Goal: Task Accomplishment & Management: Manage account settings

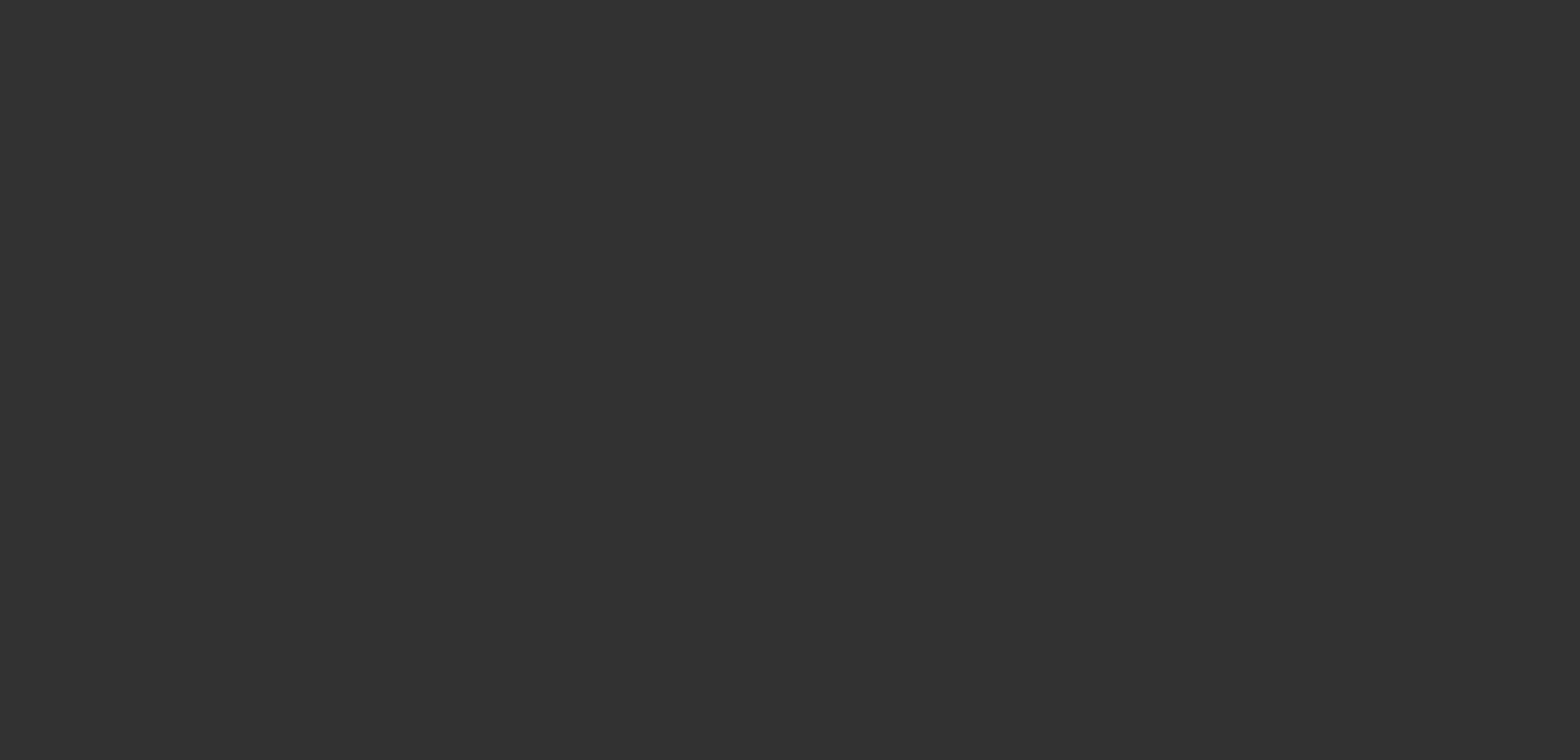
select select "3"
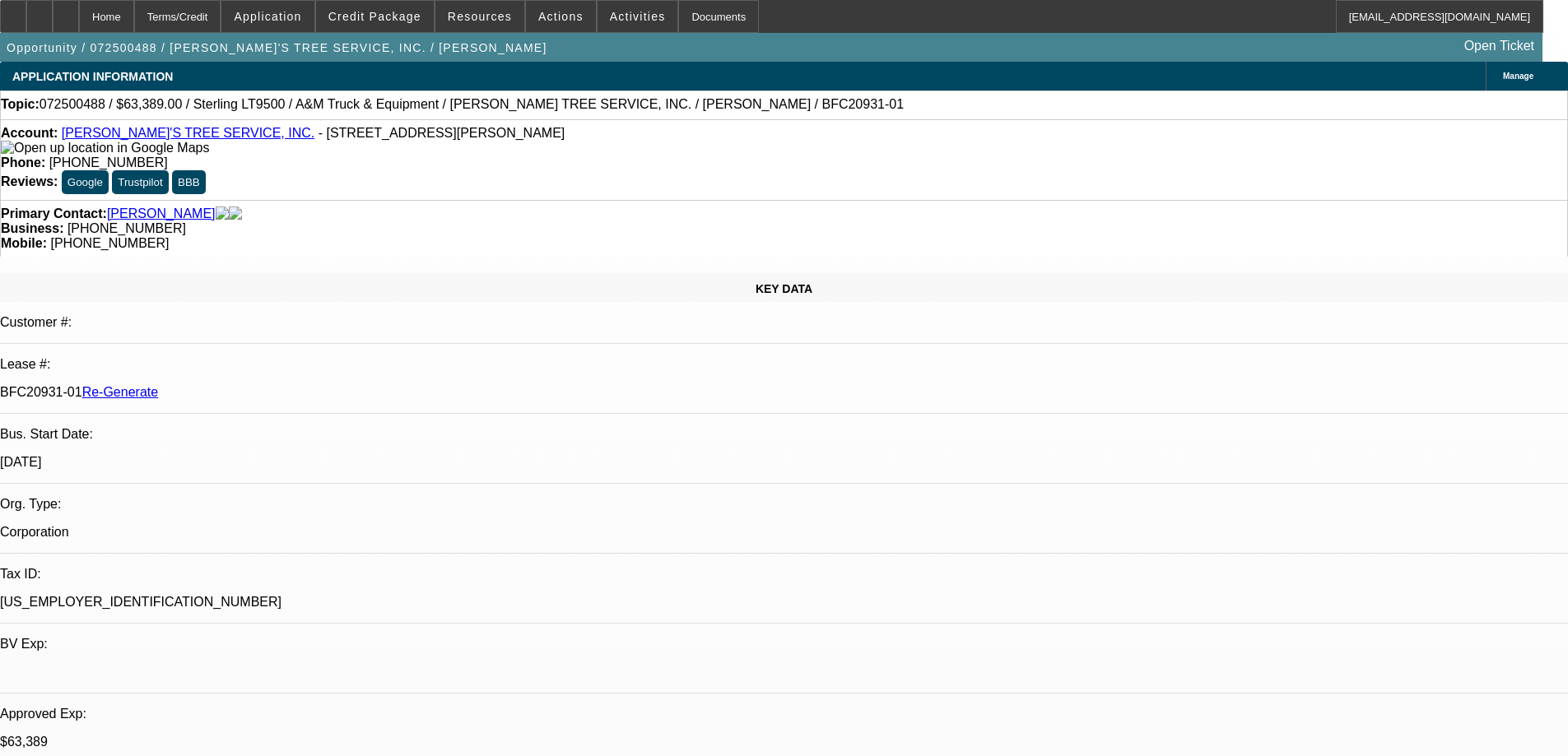
select select "0"
select select "2"
select select "0.1"
select select "1"
select select "2"
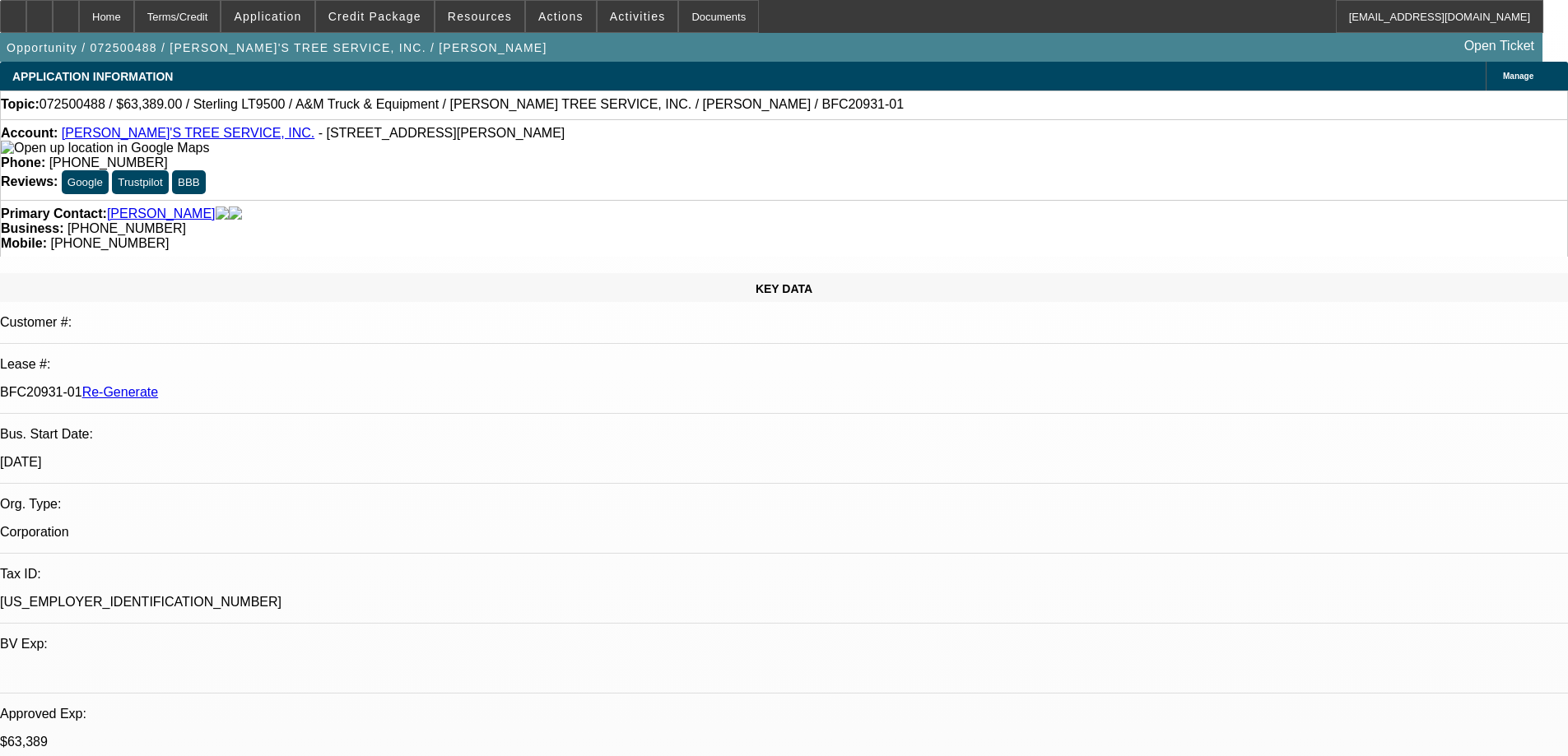
select select "4"
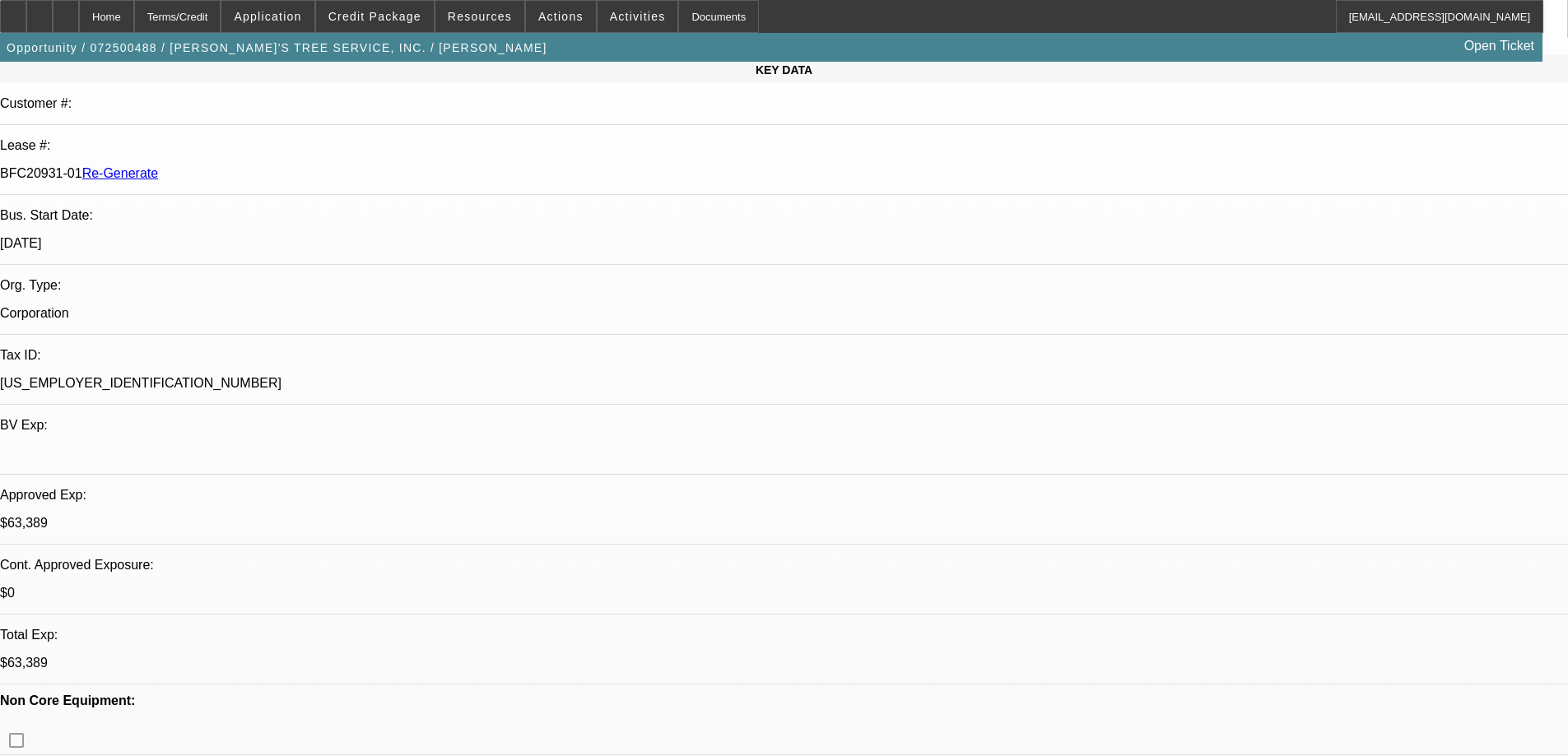
scroll to position [247, 0]
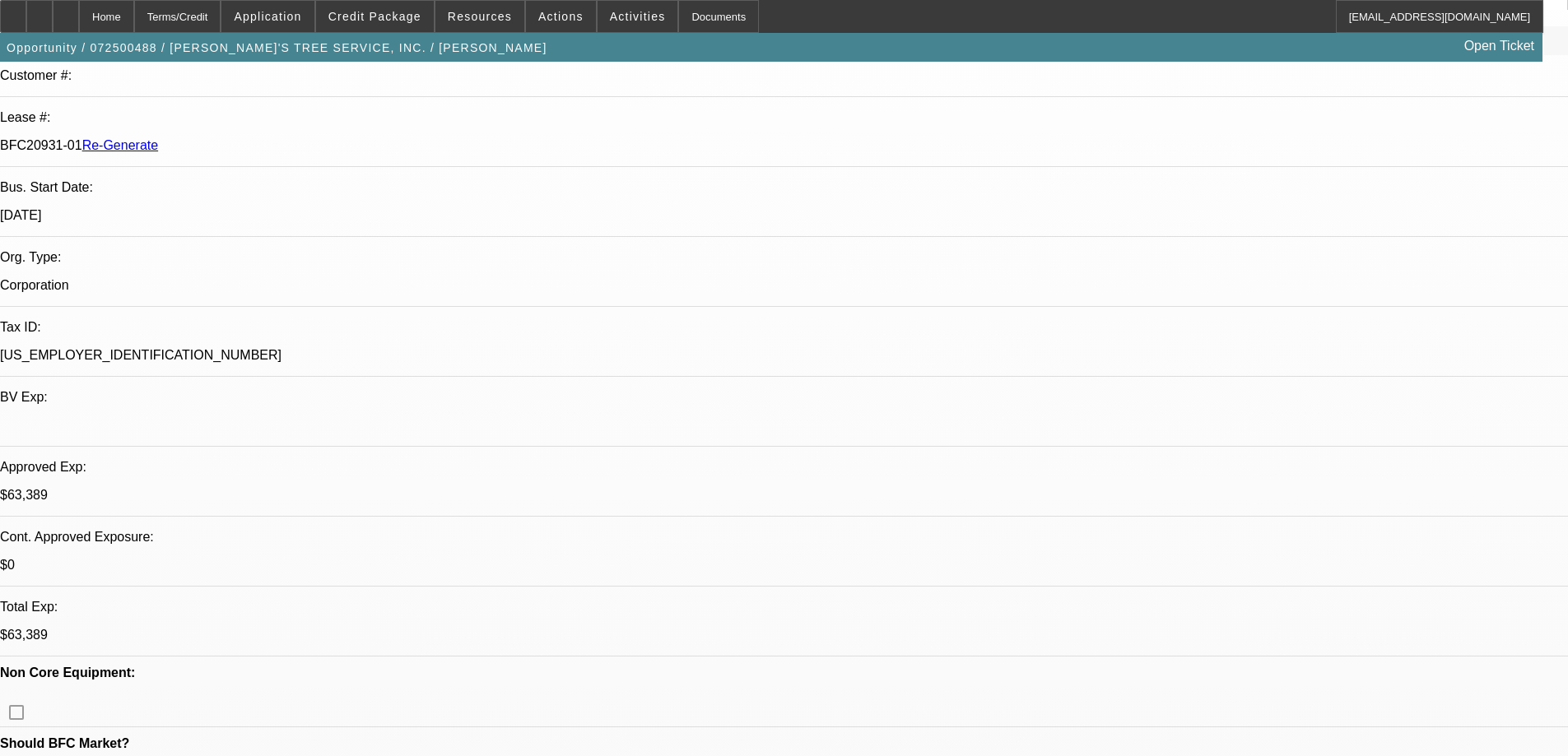
click at [698, 20] on div "Documents" at bounding box center [718, 16] width 81 height 33
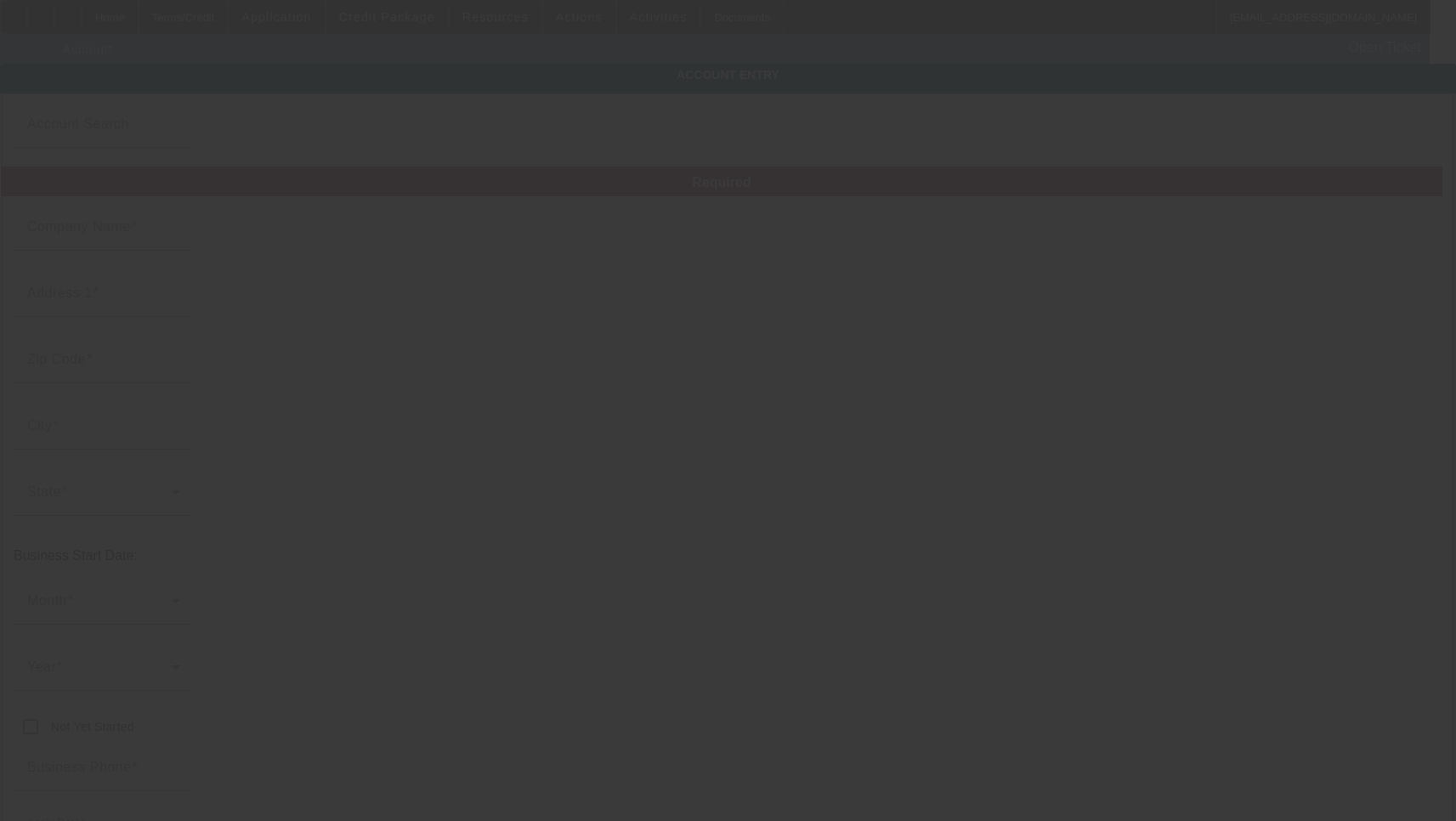
type input "LIL ROBERT'S TREE SERVICE, INC."
type input "[STREET_ADDRESS][PERSON_NAME]"
type input "72530"
type input "Drasco"
type input "[PHONE_NUMBER]"
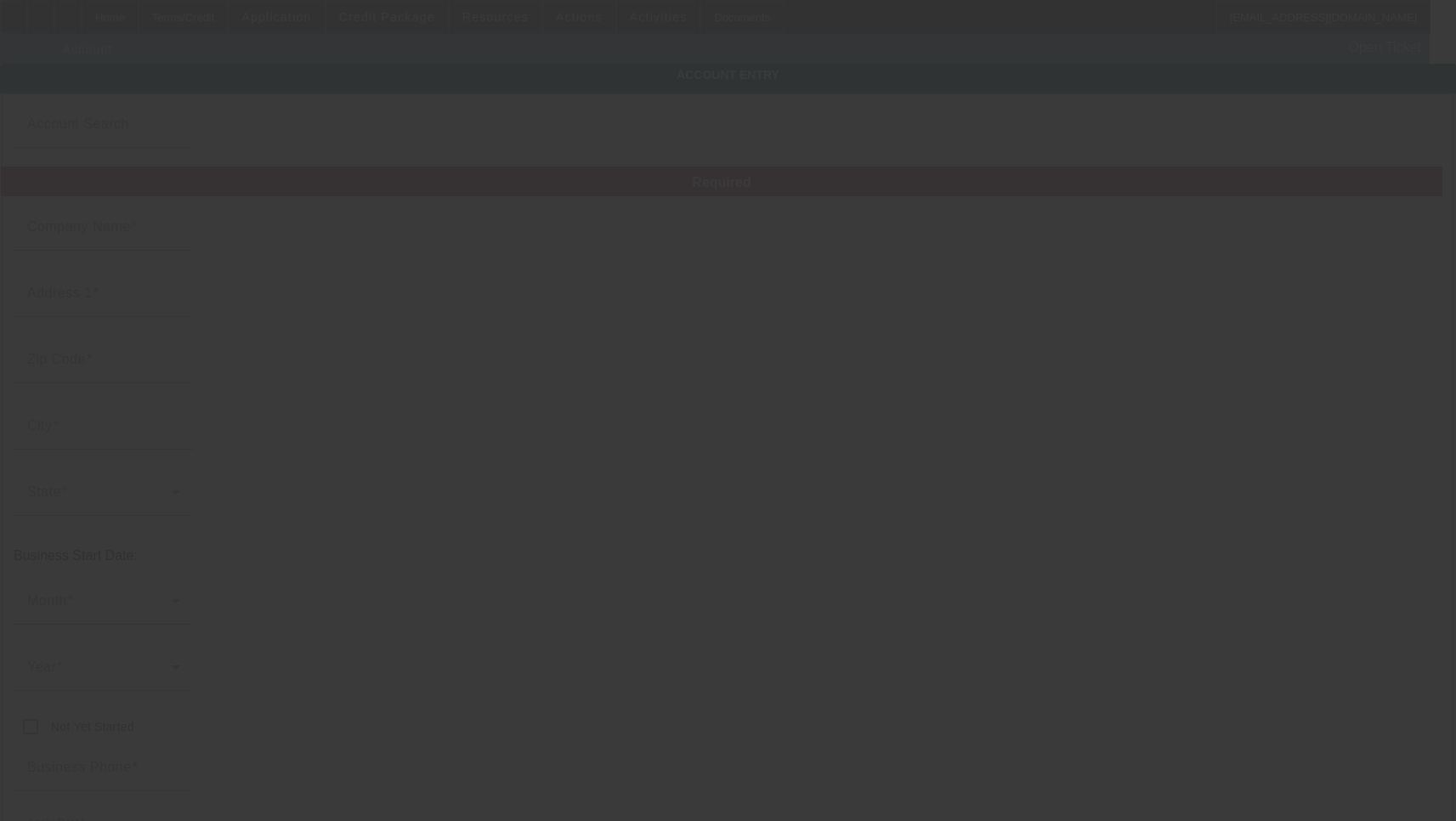
type input "lilrobertstreeservice@outlook.com"
type input "[US_EMPLOYER_IDENTIFICATION_NUMBER]"
type input "7/21/2025"
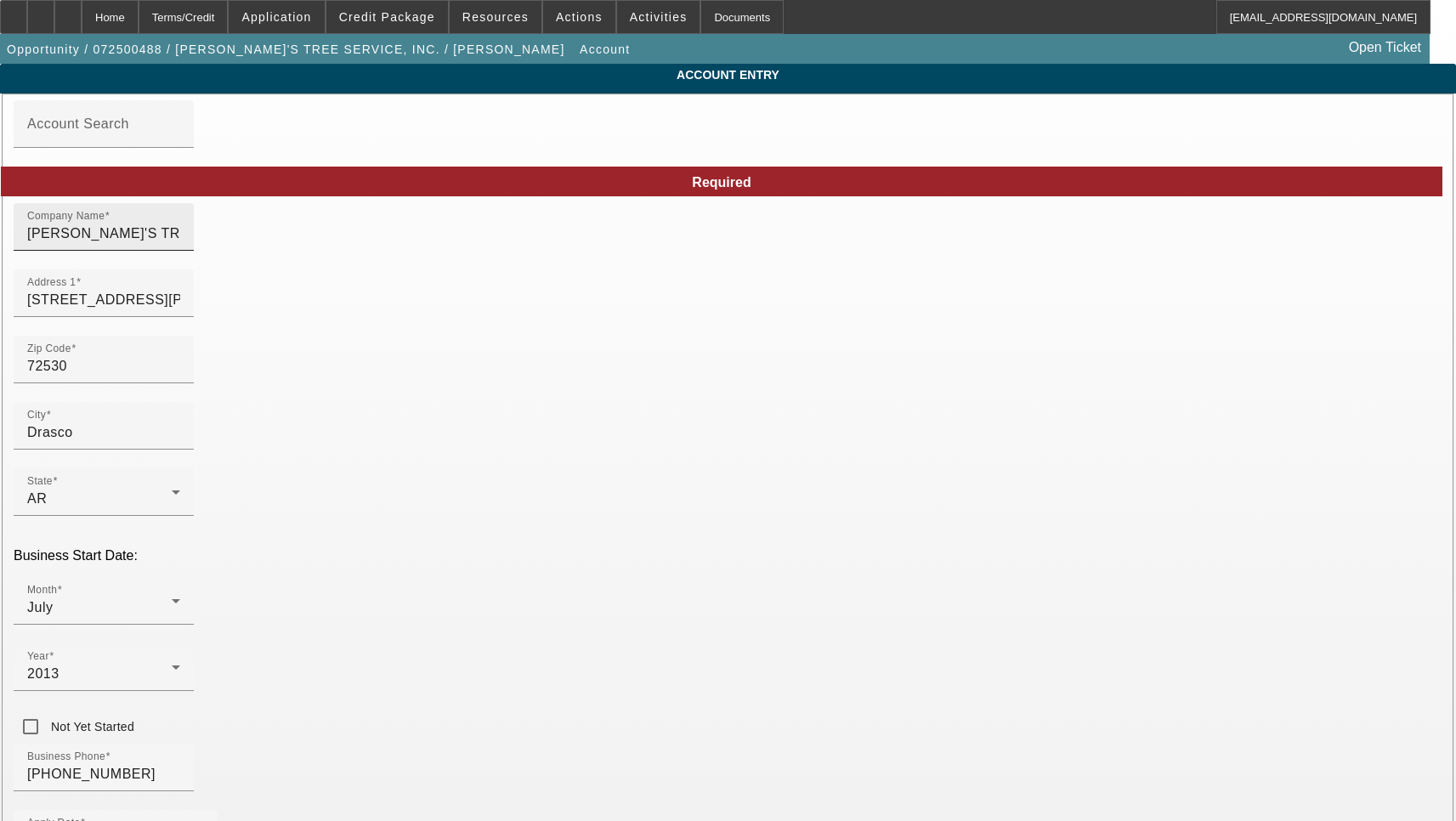
click at [180, 244] on input "LIL ROBERT'S TREE SERVICE, INC." at bounding box center [104, 234] width 153 height 20
type input "[PERSON_NAME]'s Tree Service, Inc."
click at [180, 310] on input "[STREET_ADDRESS][PERSON_NAME]" at bounding box center [104, 300] width 153 height 20
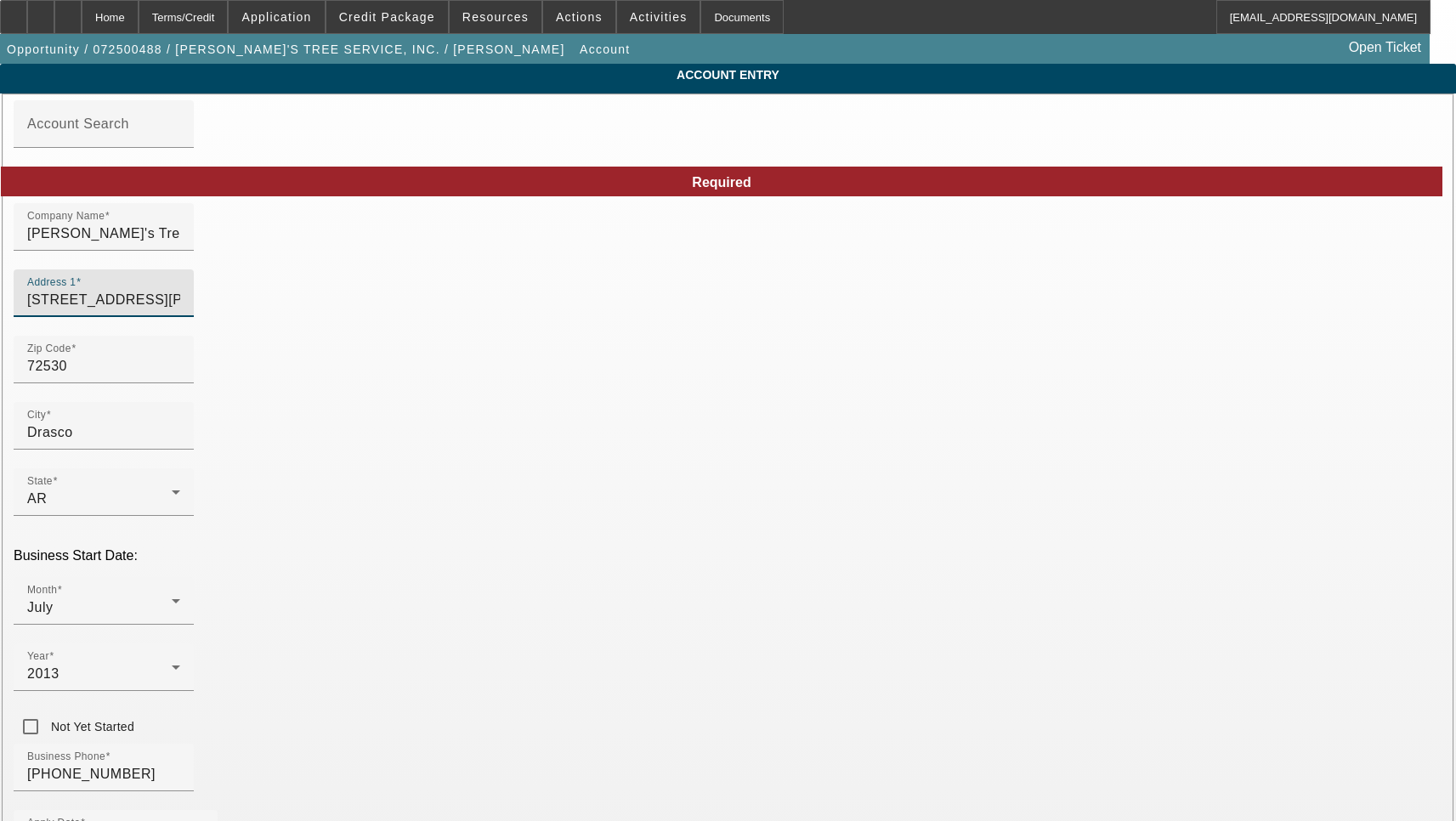
click at [180, 310] on input "[STREET_ADDRESS][PERSON_NAME]" at bounding box center [104, 300] width 153 height 20
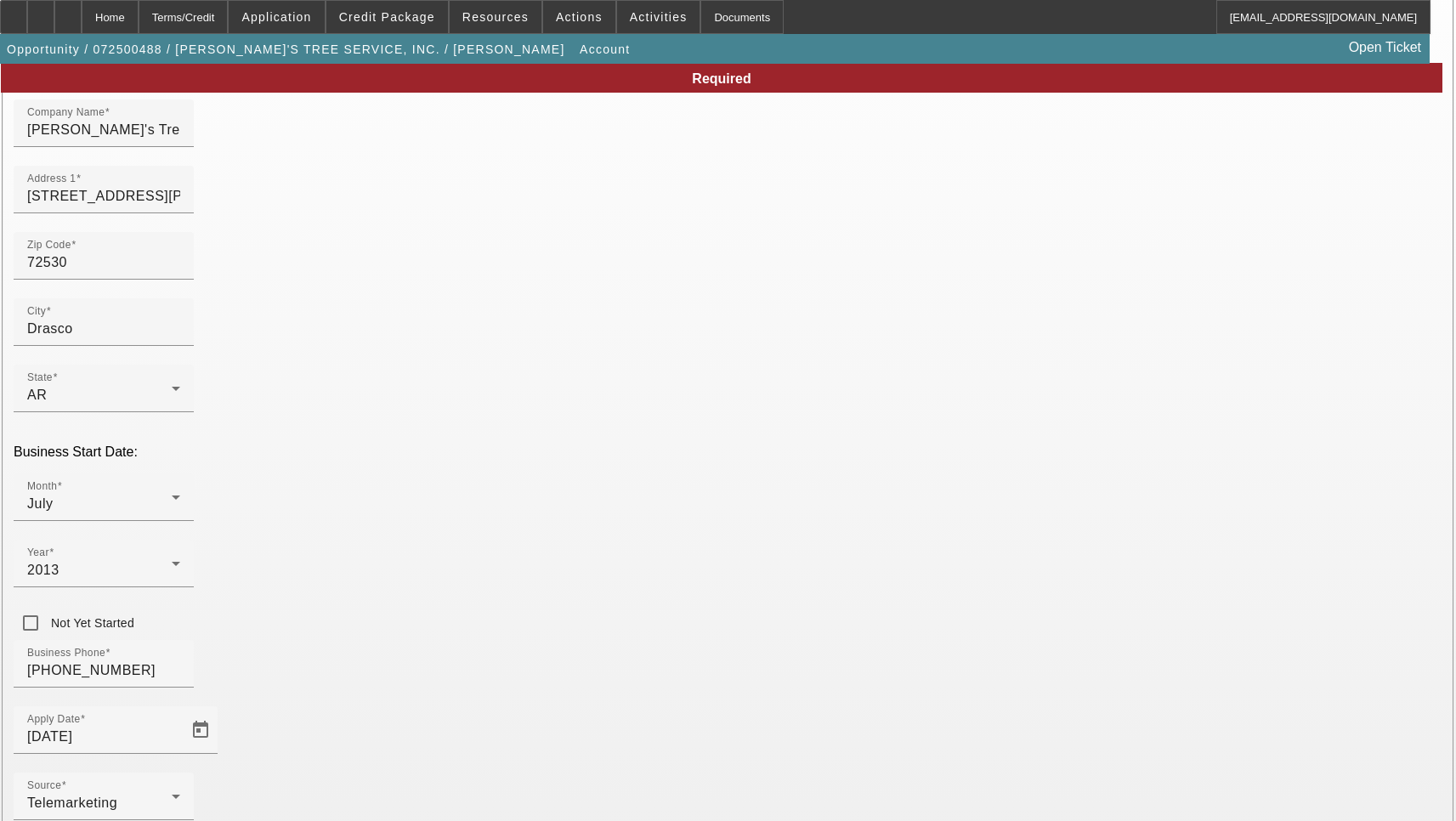
scroll to position [181, 0]
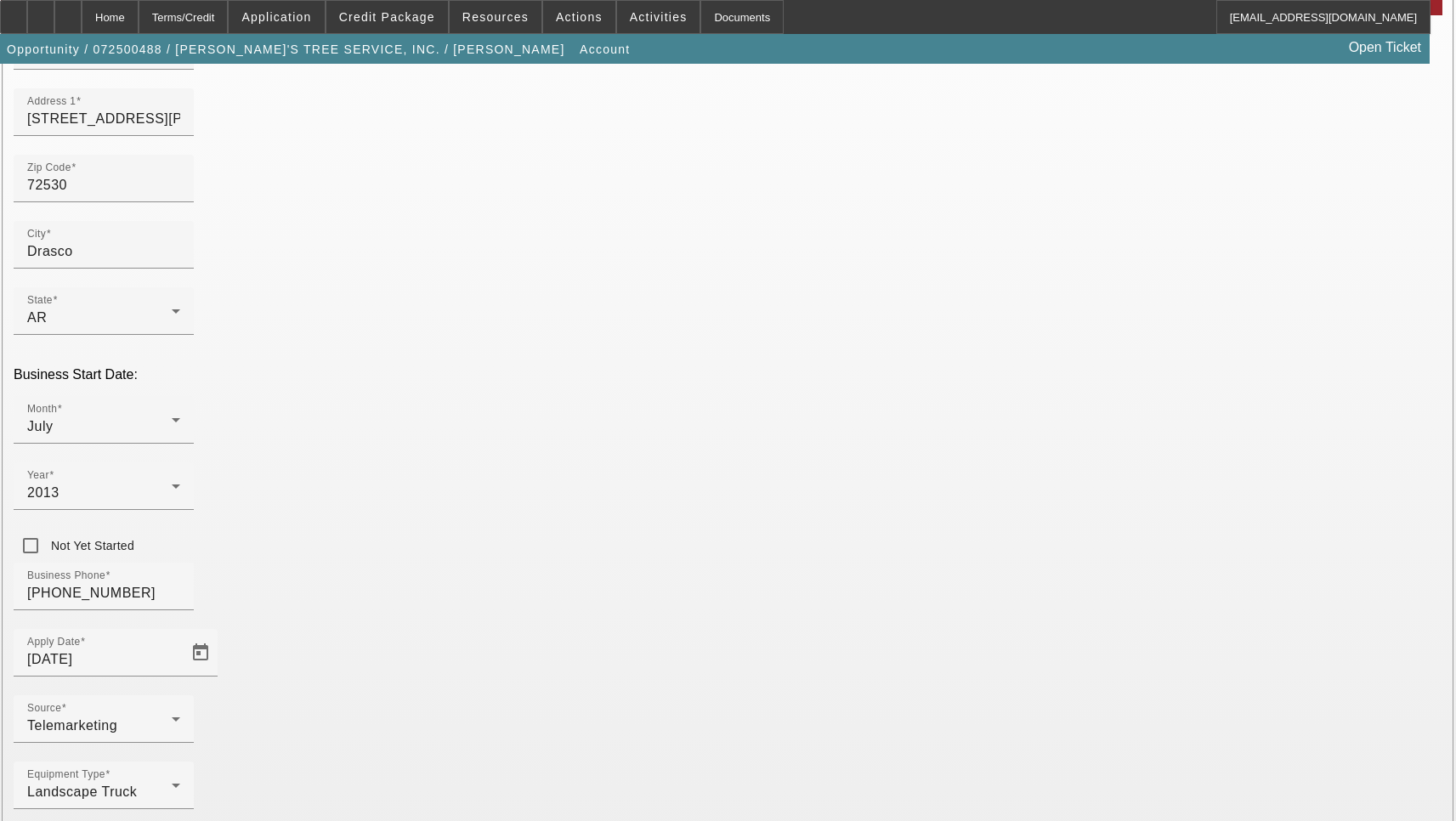
type input "Cleburne"
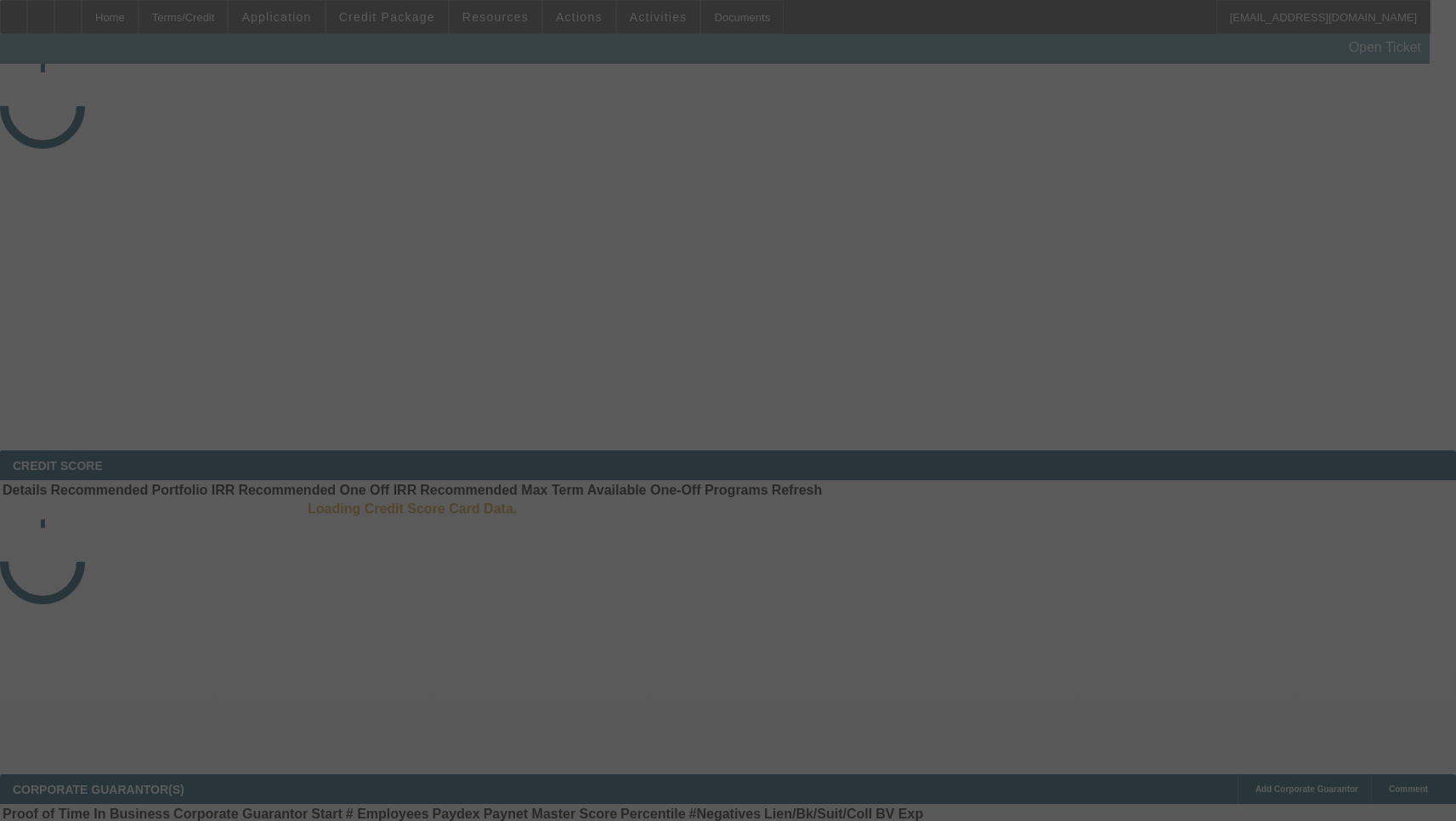
select select "3"
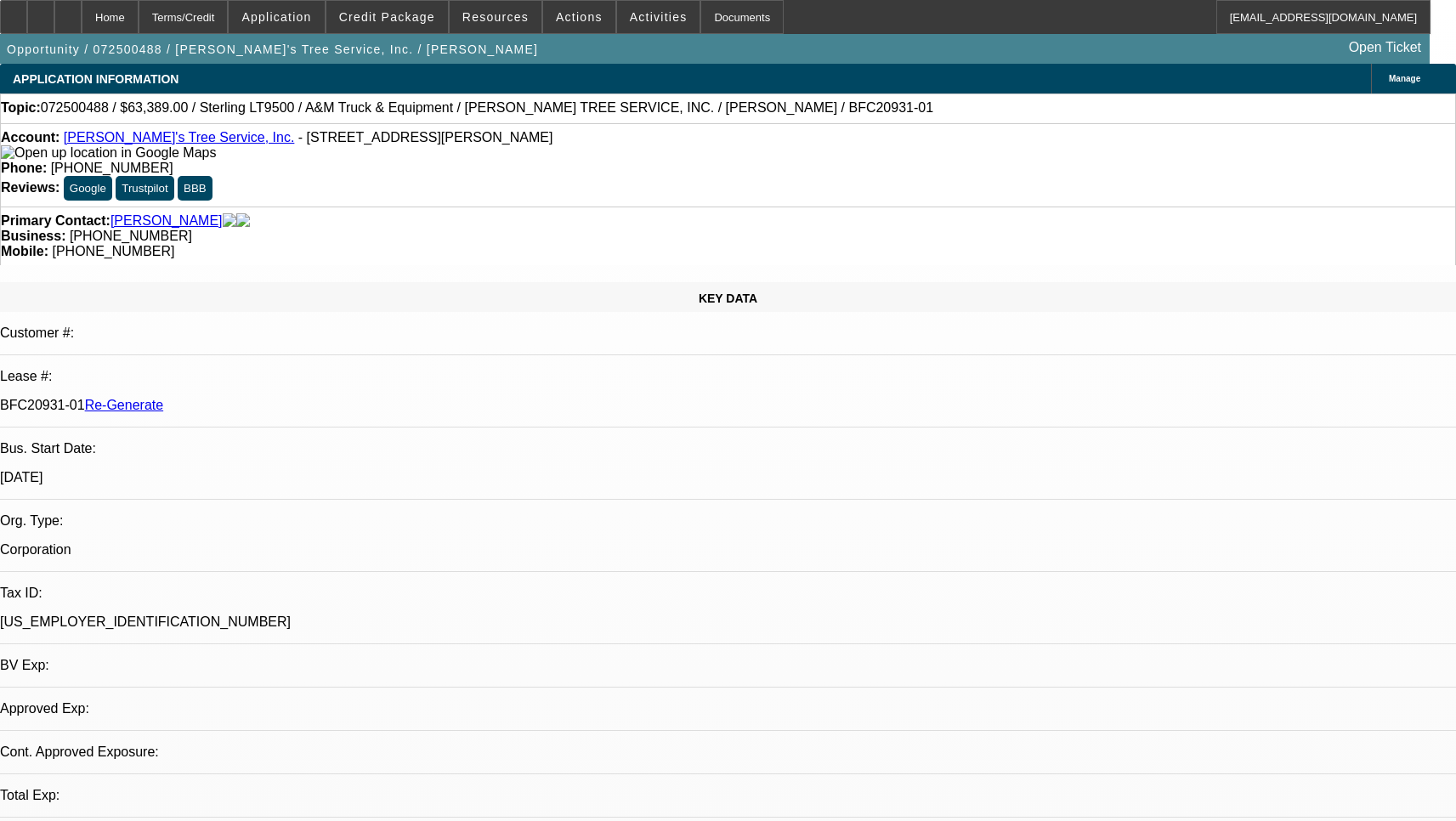
select select "0"
select select "2"
select select "0.1"
select select "4"
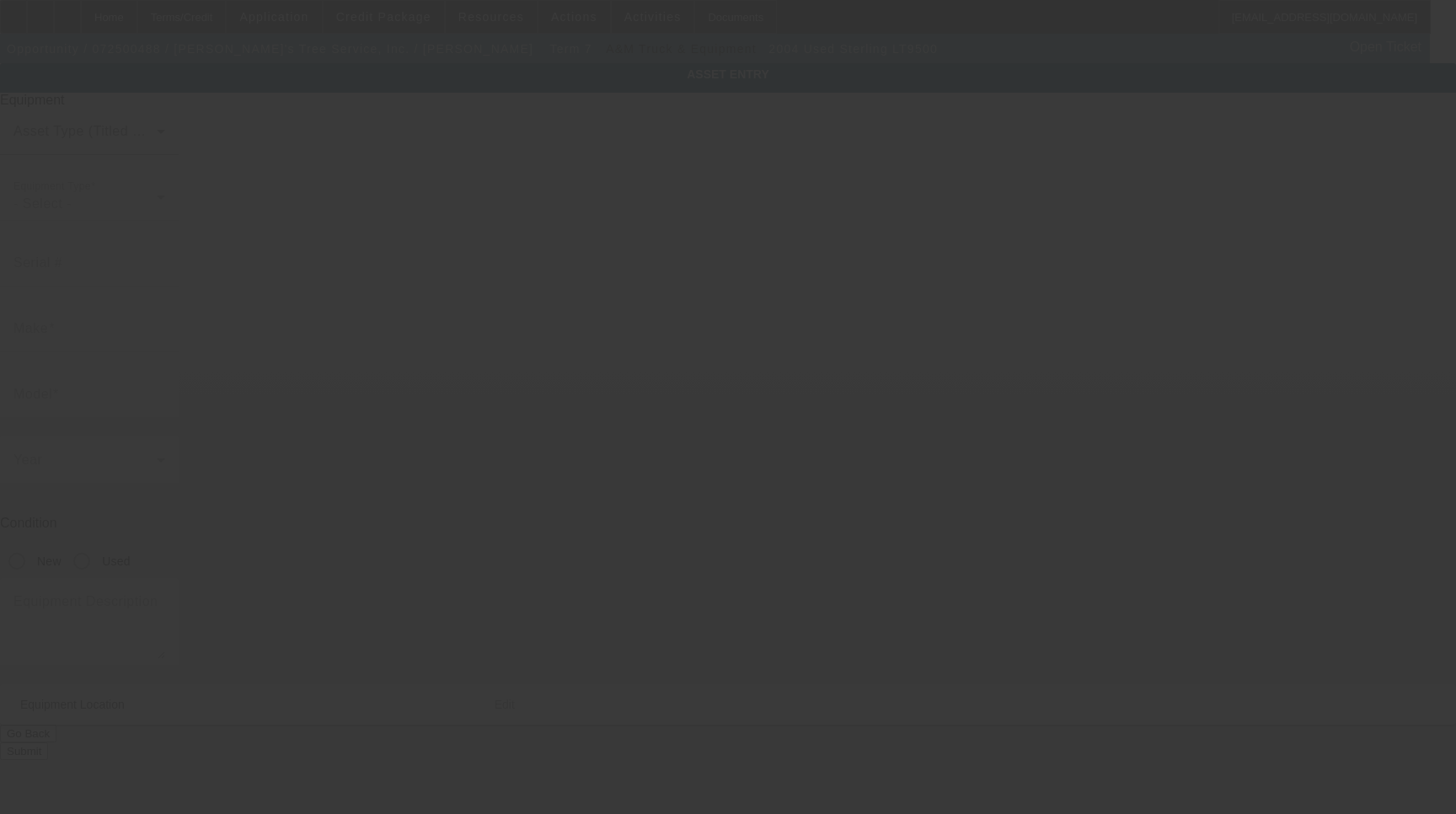
type input "[US_VEHICLE_IDENTIFICATION_NUMBER]"
type input "Sterling"
type input "LT9500"
radio input "true"
type input "[STREET_ADDRESS][PERSON_NAME]"
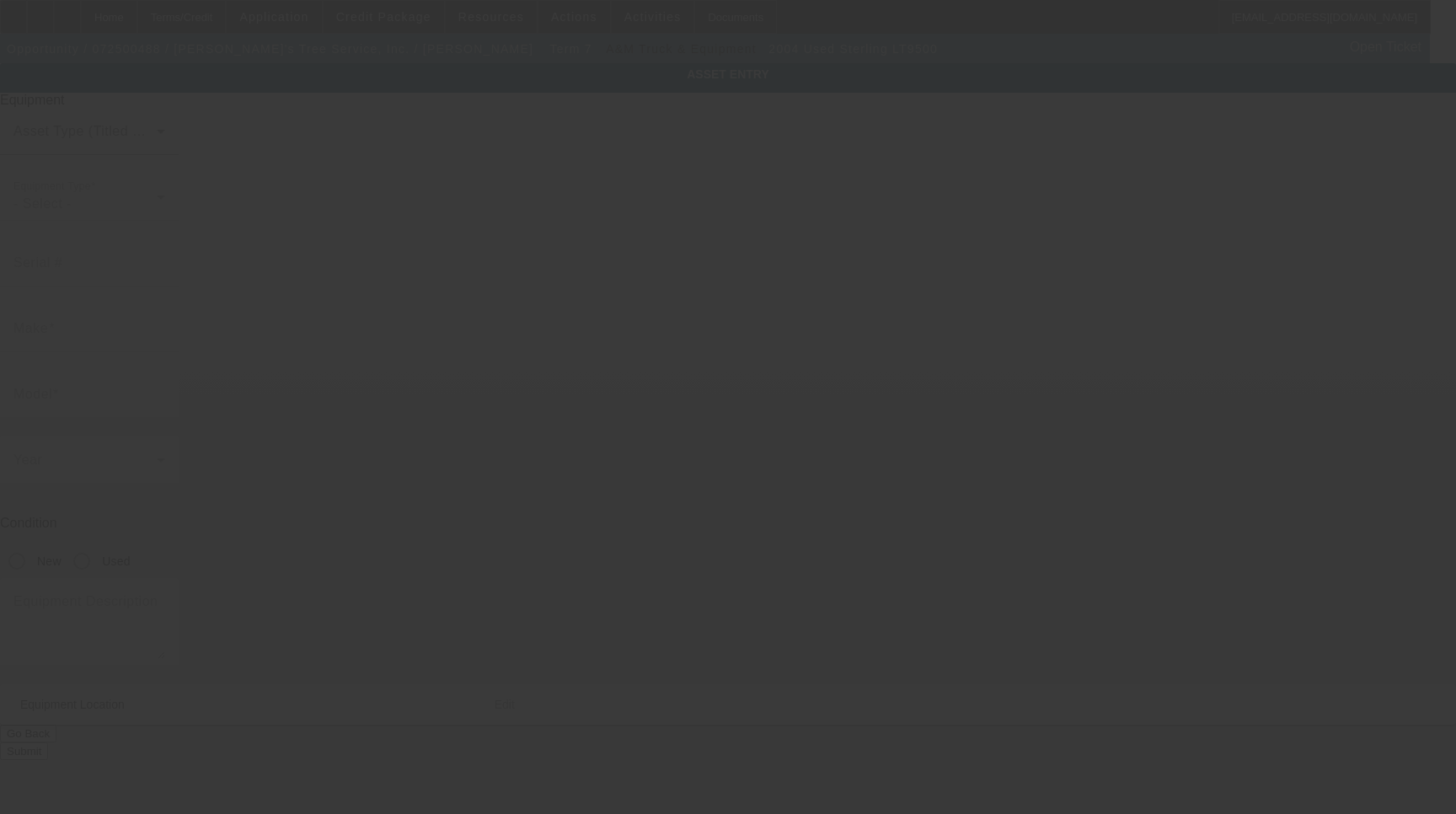
type input "Drasco"
type input "72530"
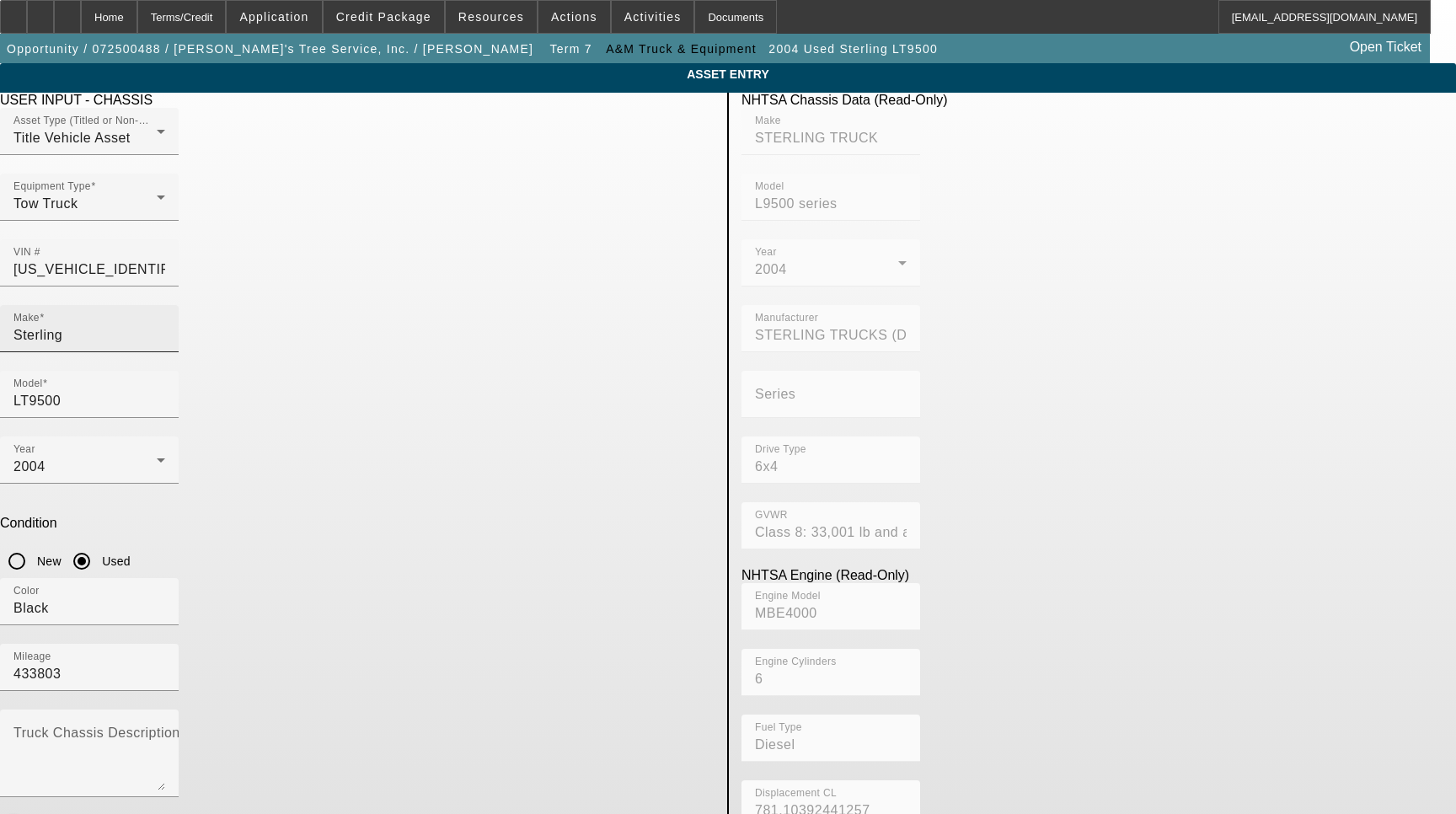
click at [165, 325] on input "Sterling" at bounding box center [89, 335] width 151 height 20
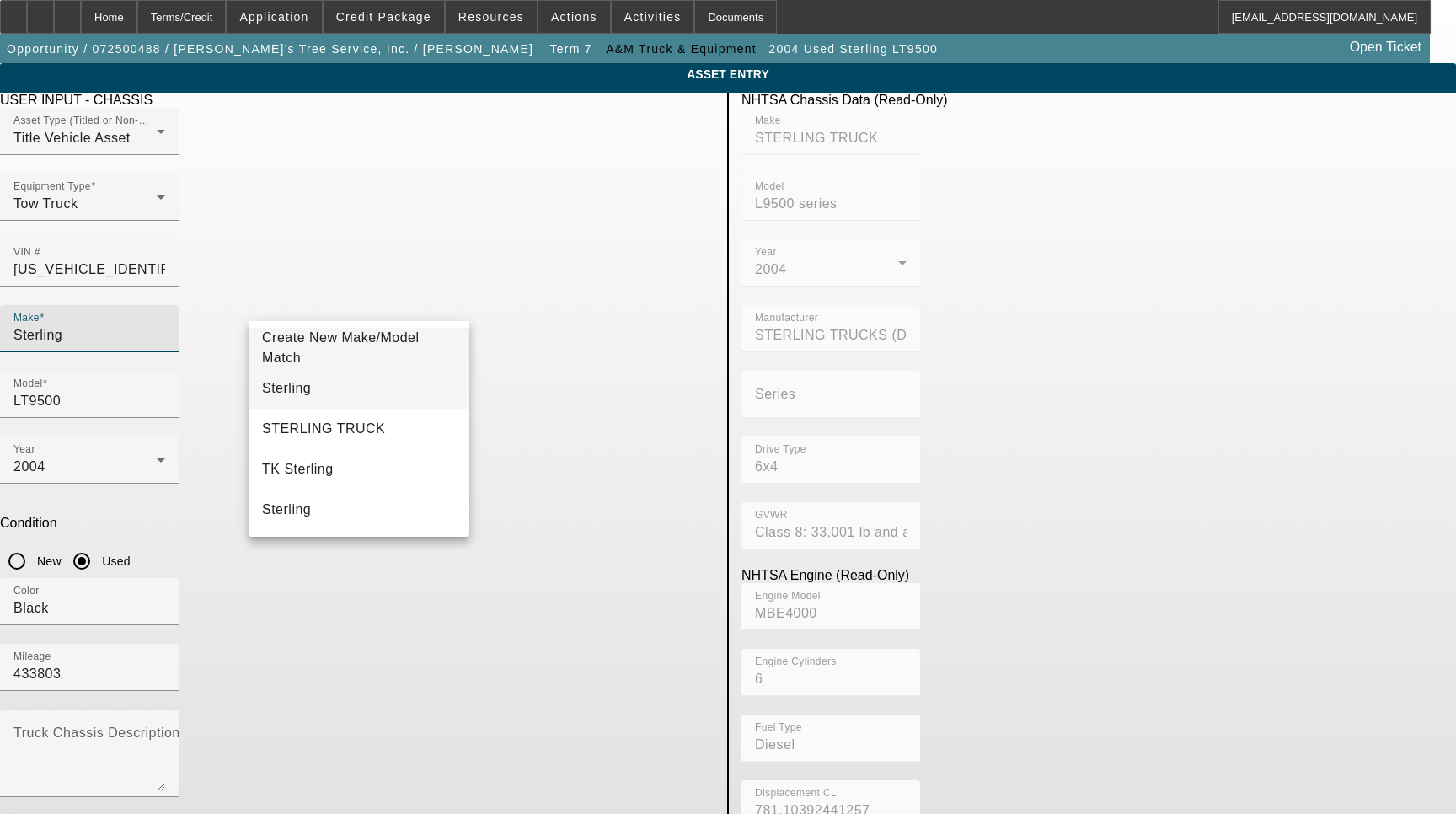
click at [315, 383] on mat-option "Sterling" at bounding box center [359, 388] width 221 height 40
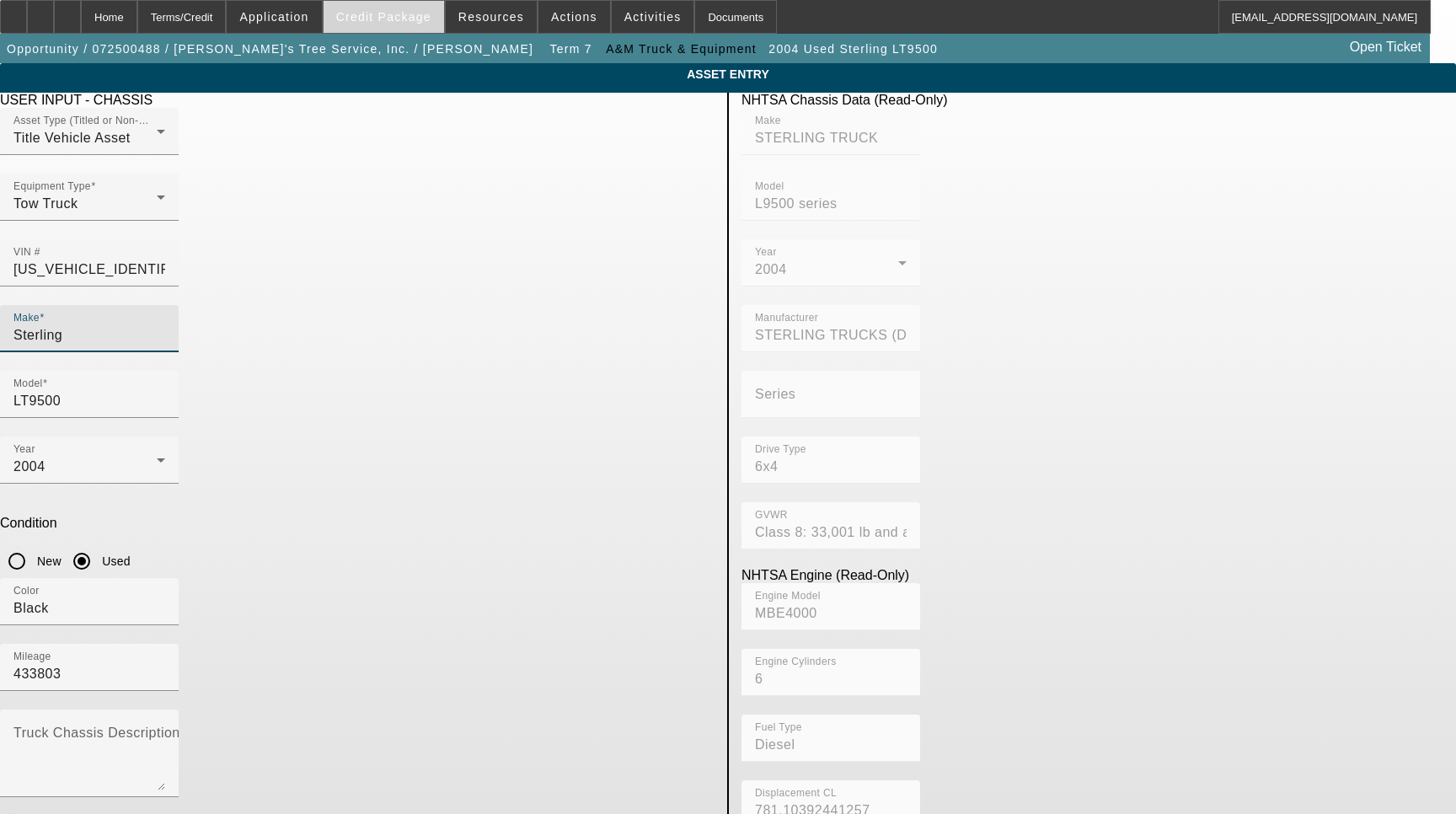
click at [398, 22] on span "Credit Package" at bounding box center [384, 16] width 95 height 14
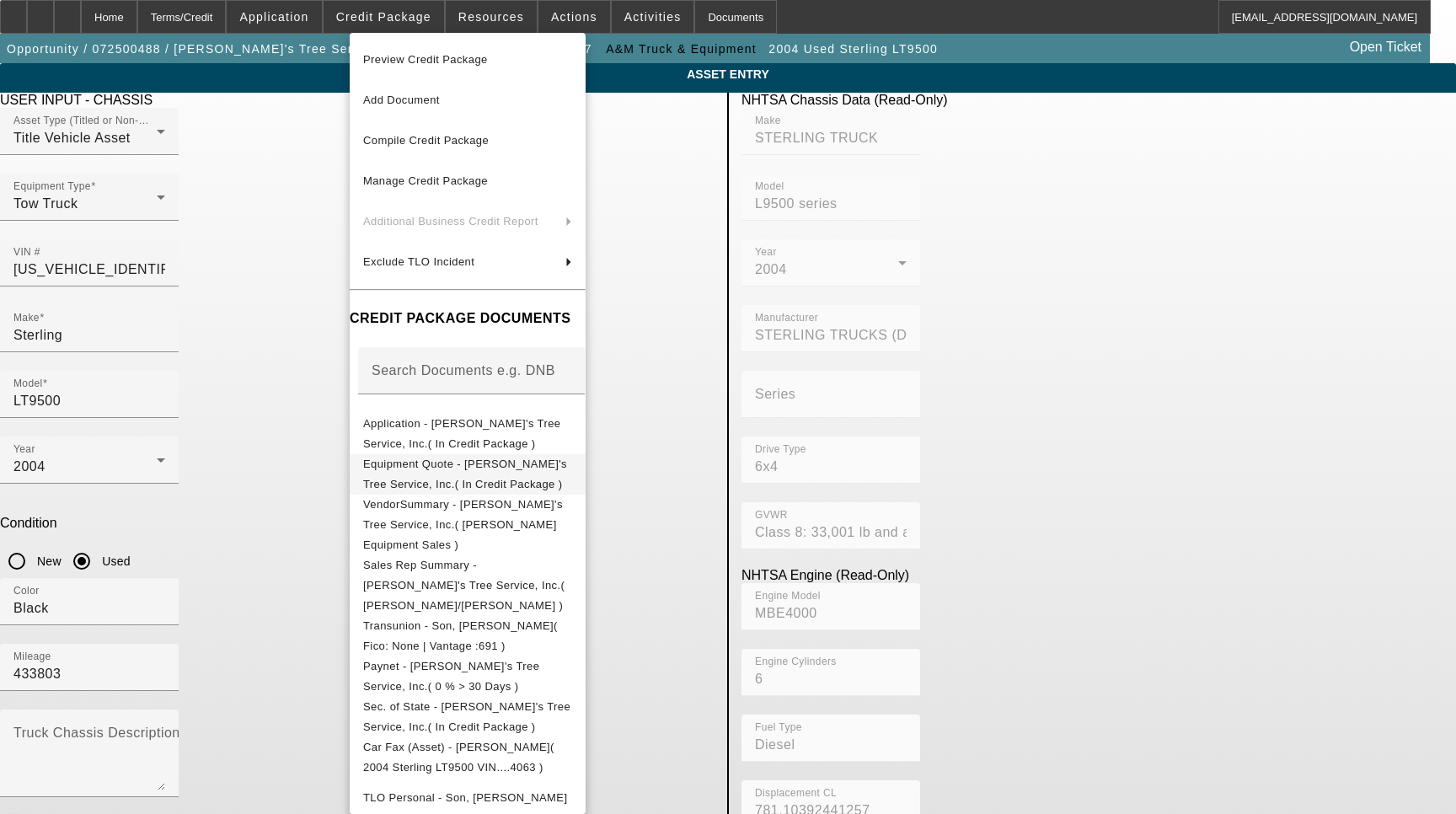
click at [416, 474] on span "Equipment Quote - Lil Robert's Tree Service, Inc.( In Credit Package )" at bounding box center [467, 474] width 209 height 40
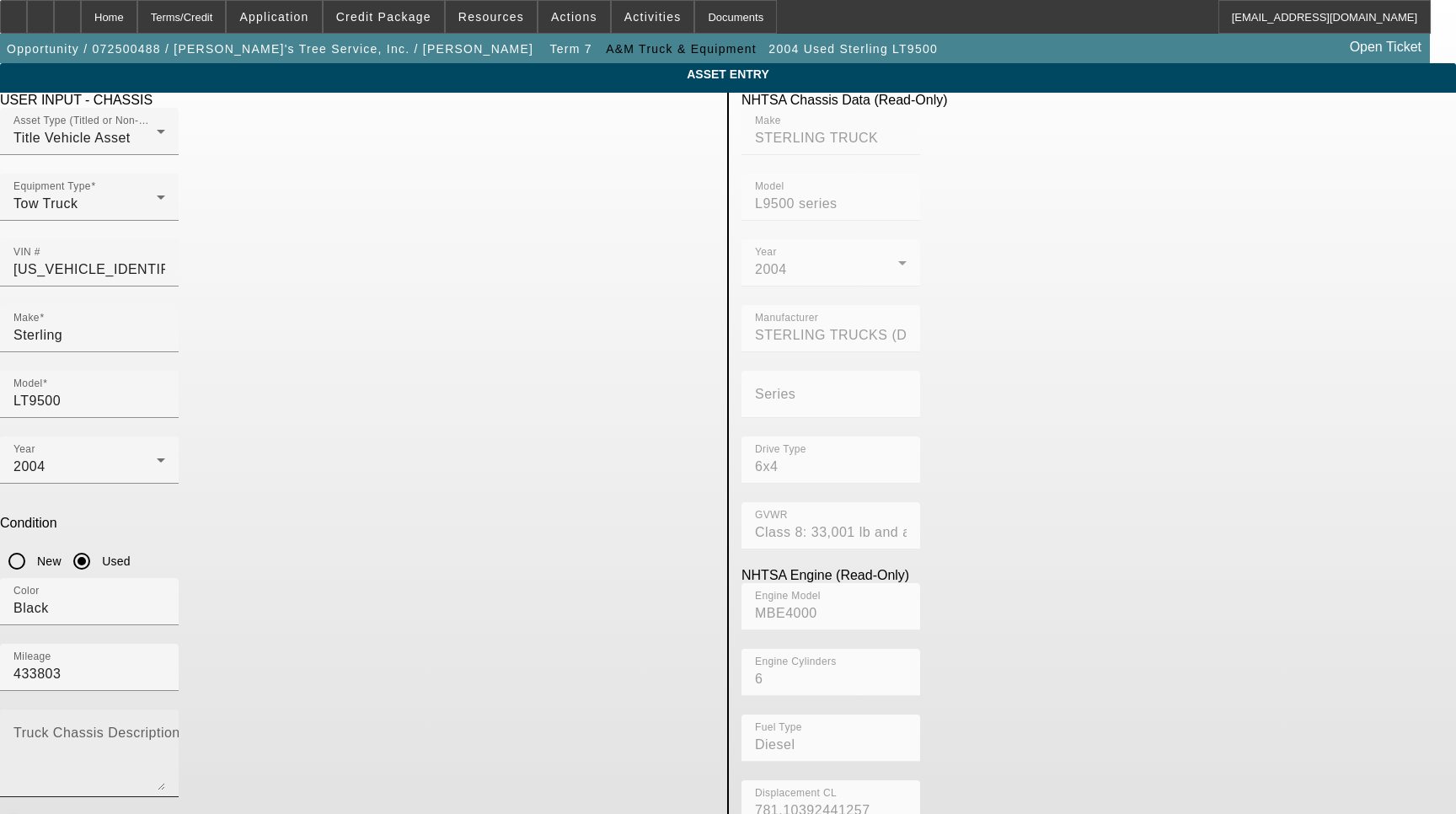
click at [165, 729] on textarea "Truck Chassis Description (Describe the truck chassis only)" at bounding box center [89, 759] width 151 height 61
type textarea "with:"
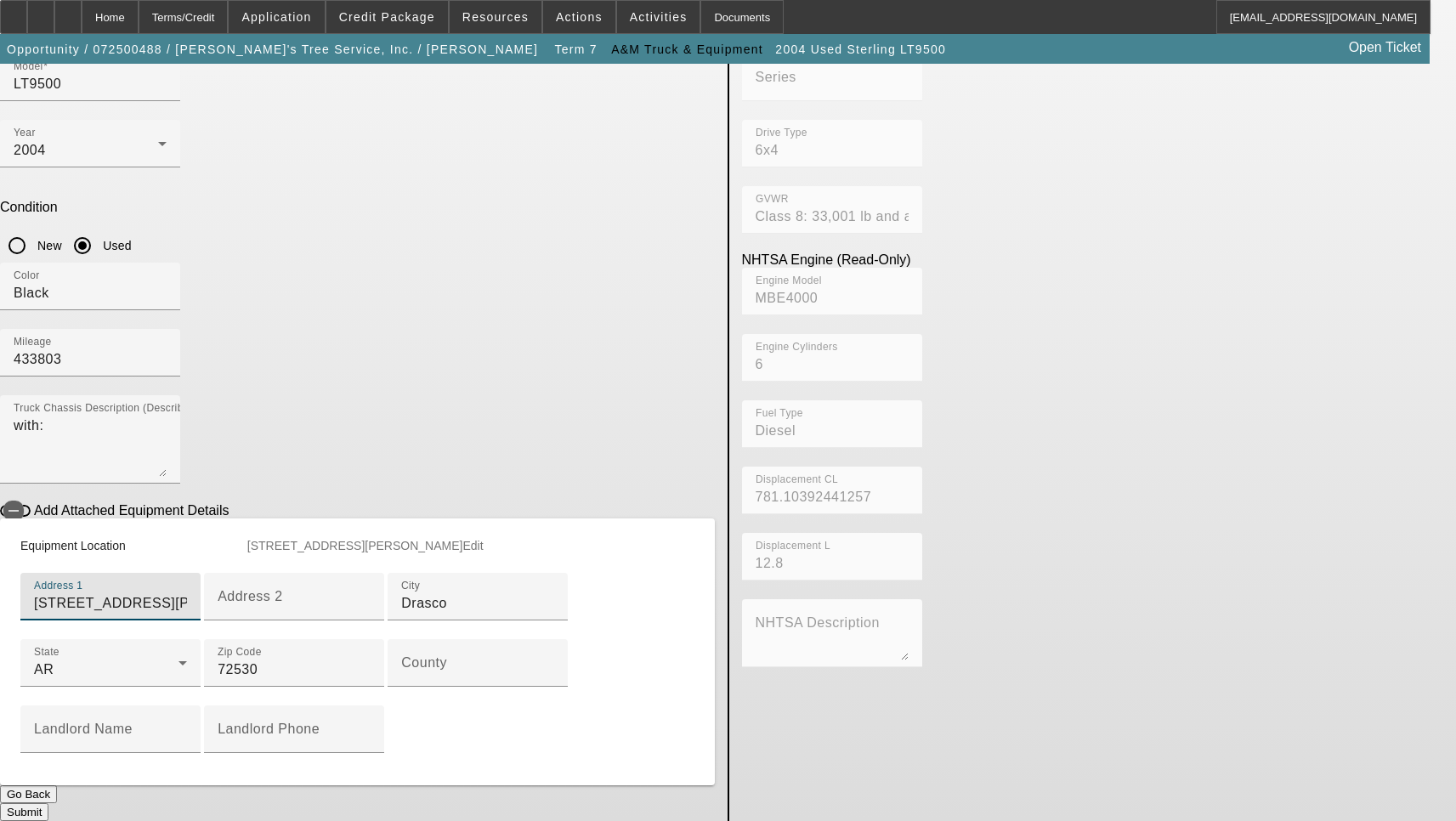
scroll to position [425, 0]
click at [408, 639] on div "County" at bounding box center [477, 663] width 153 height 48
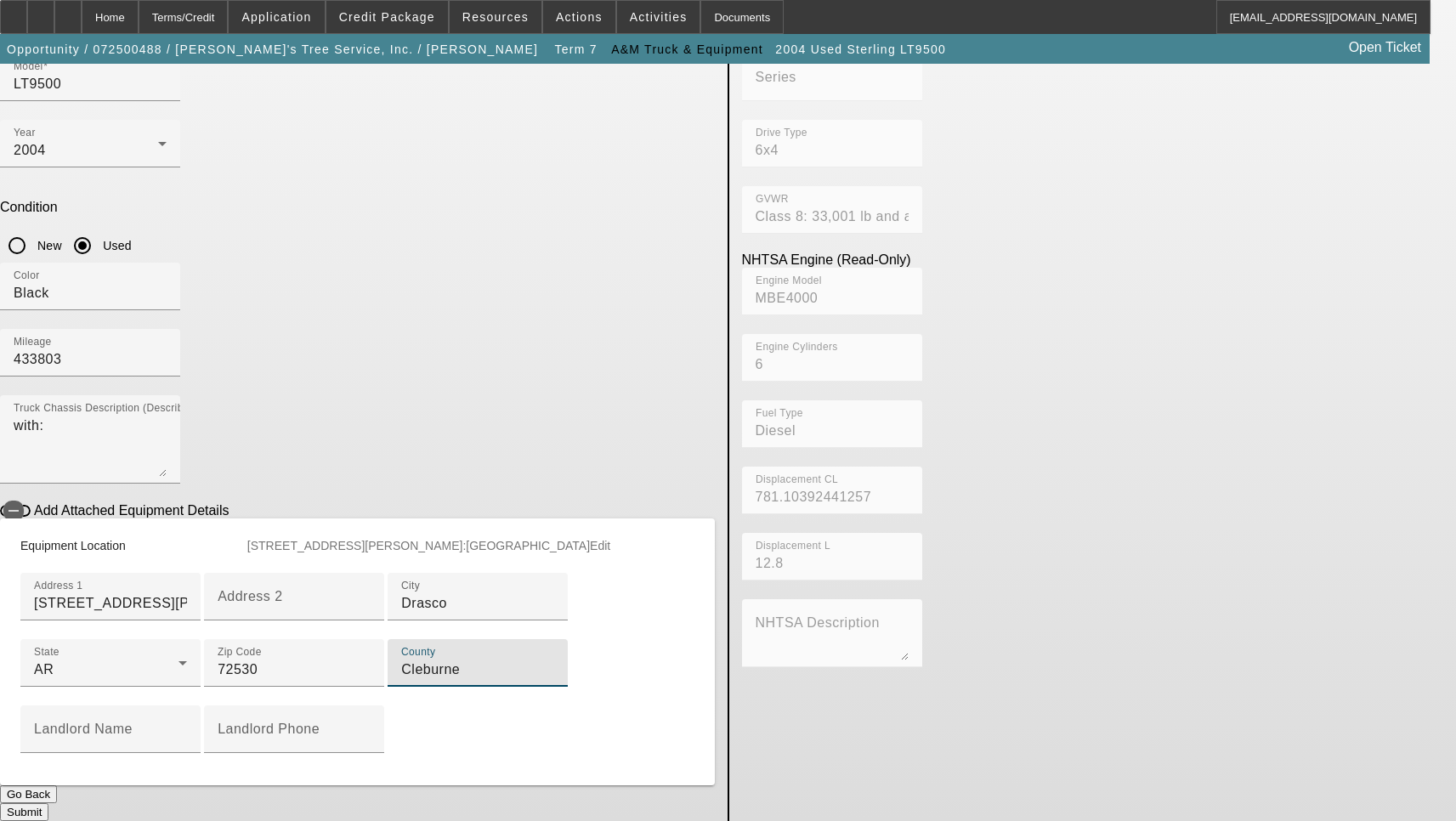
scroll to position [499, 0]
type input "Cleburne"
click at [49, 803] on button "Submit" at bounding box center [24, 811] width 49 height 17
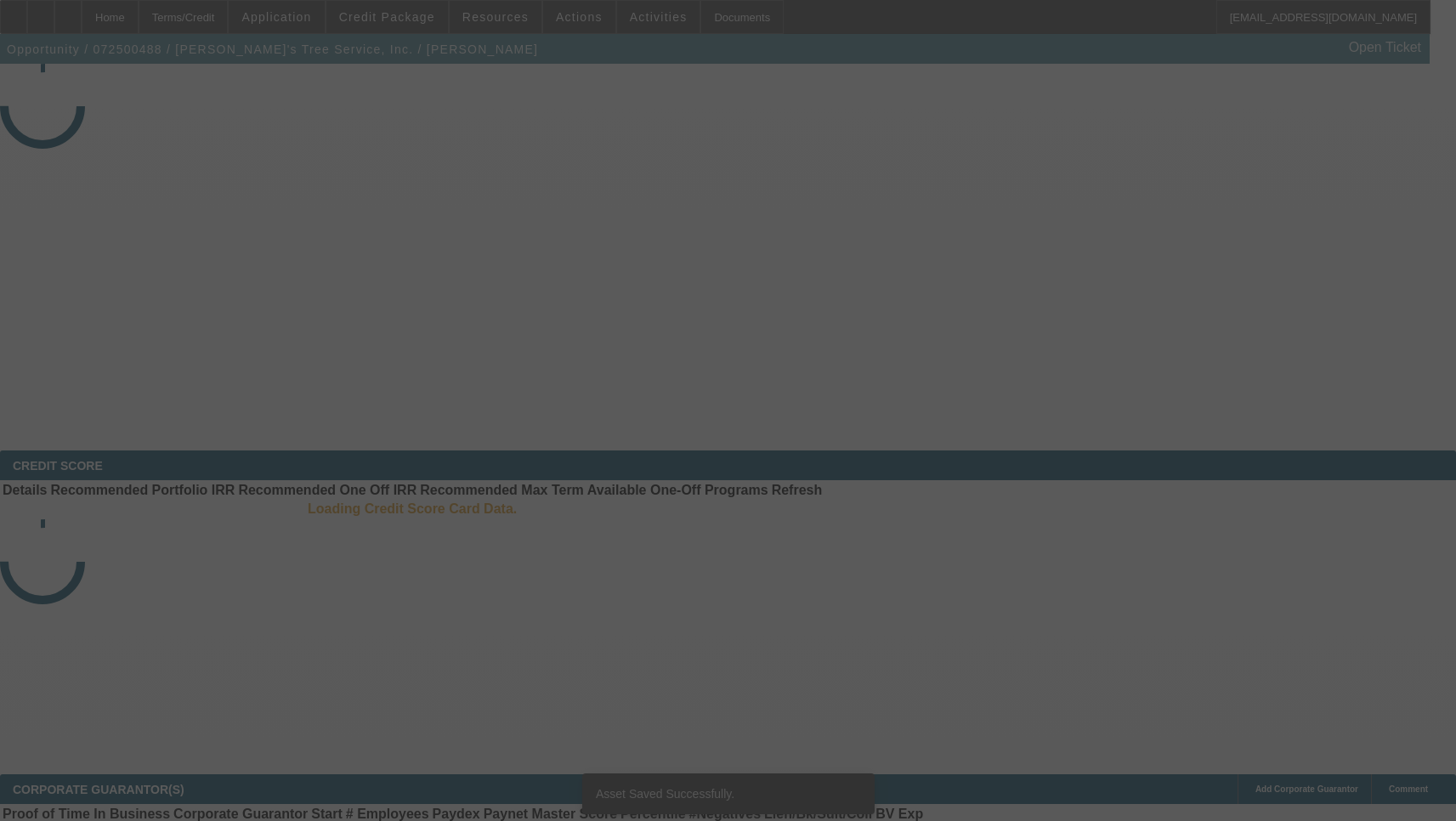
select select "3"
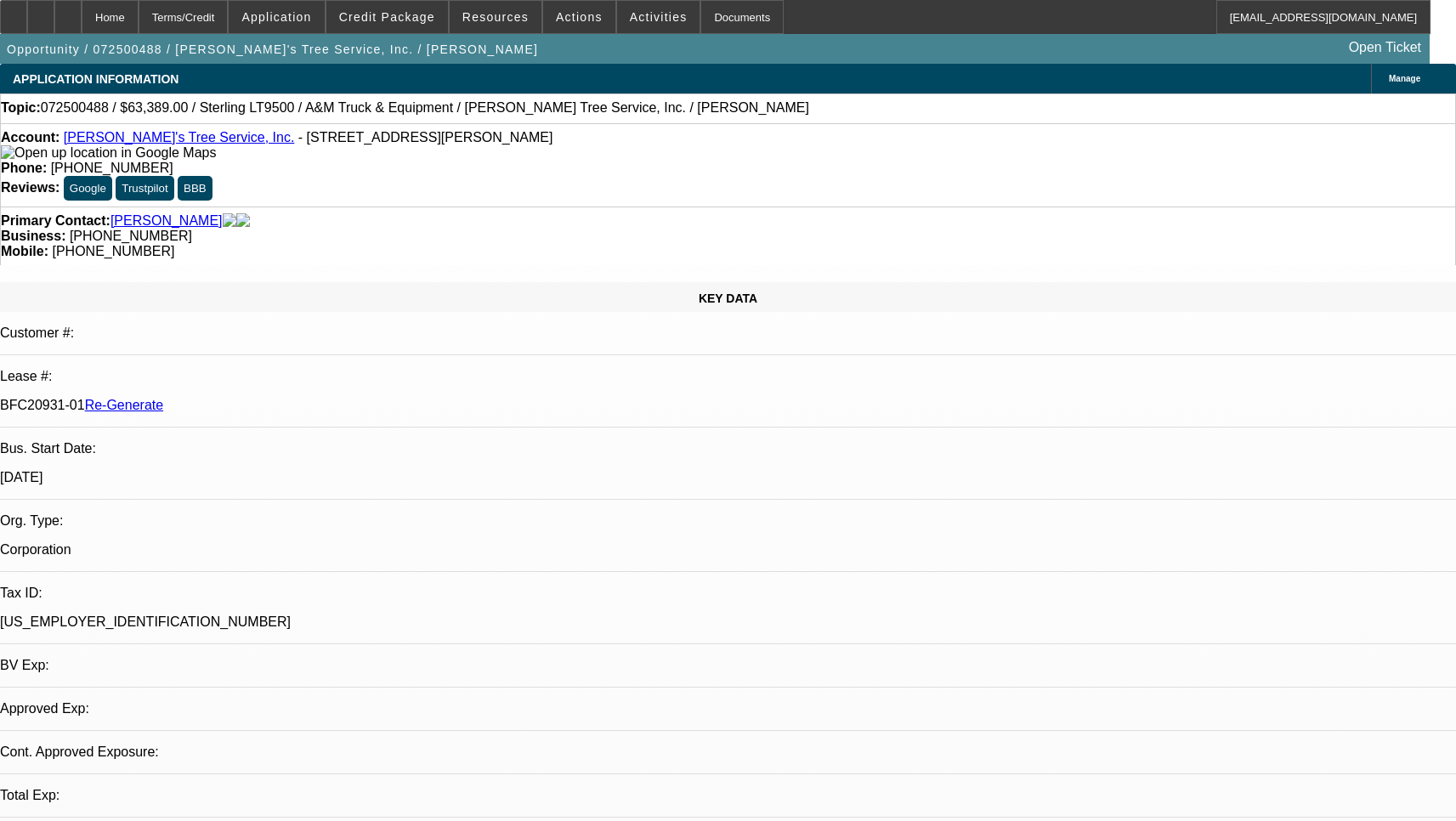
select select "0"
select select "2"
select select "0.1"
select select "4"
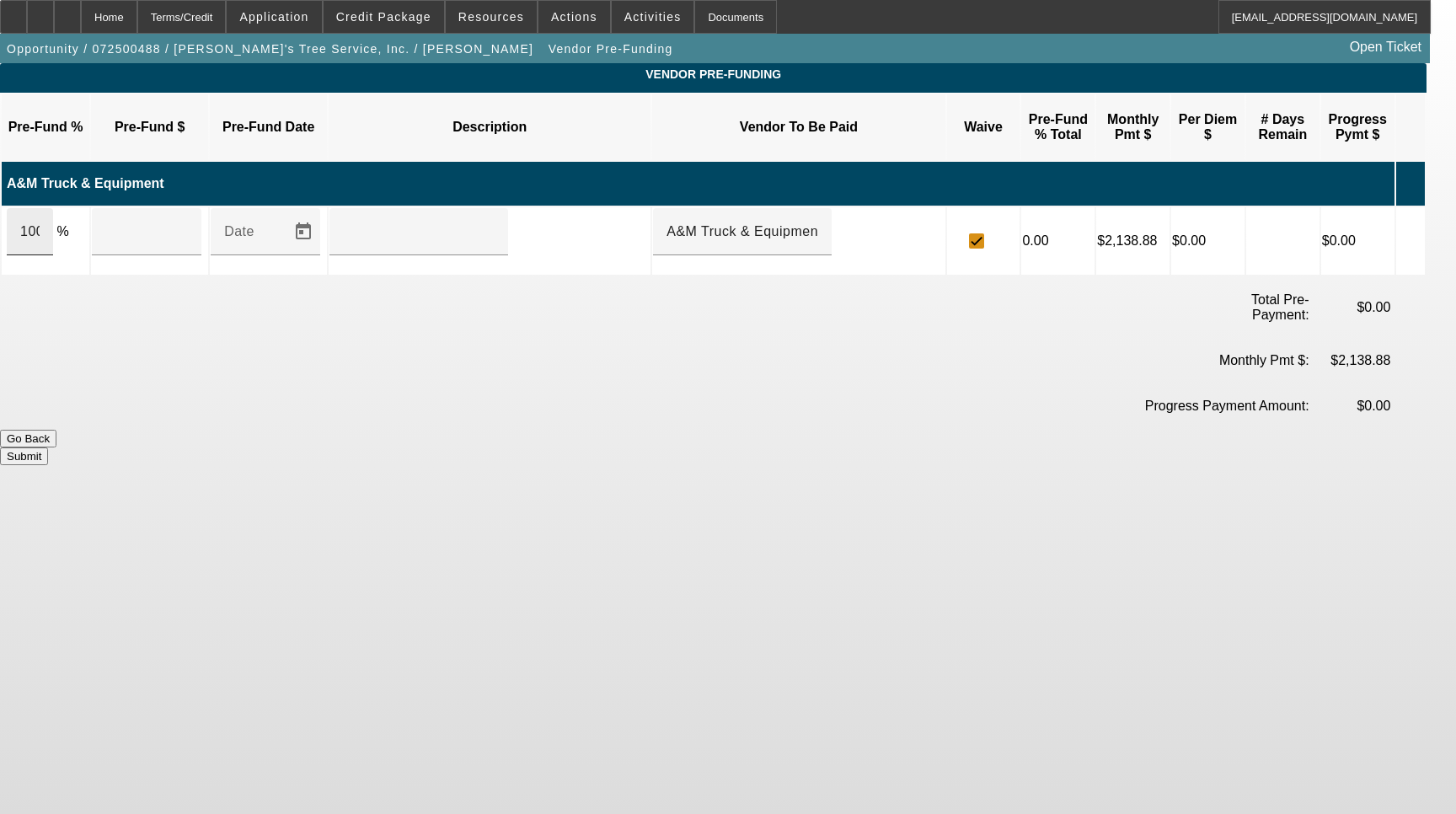
click at [53, 208] on div "100" at bounding box center [29, 232] width 46 height 47
type input "$65,389.00"
click at [412, 222] on input "text" at bounding box center [418, 232] width 151 height 20
type input "Upon execution of this agreement"
click at [48, 448] on button "Submit" at bounding box center [24, 456] width 48 height 17
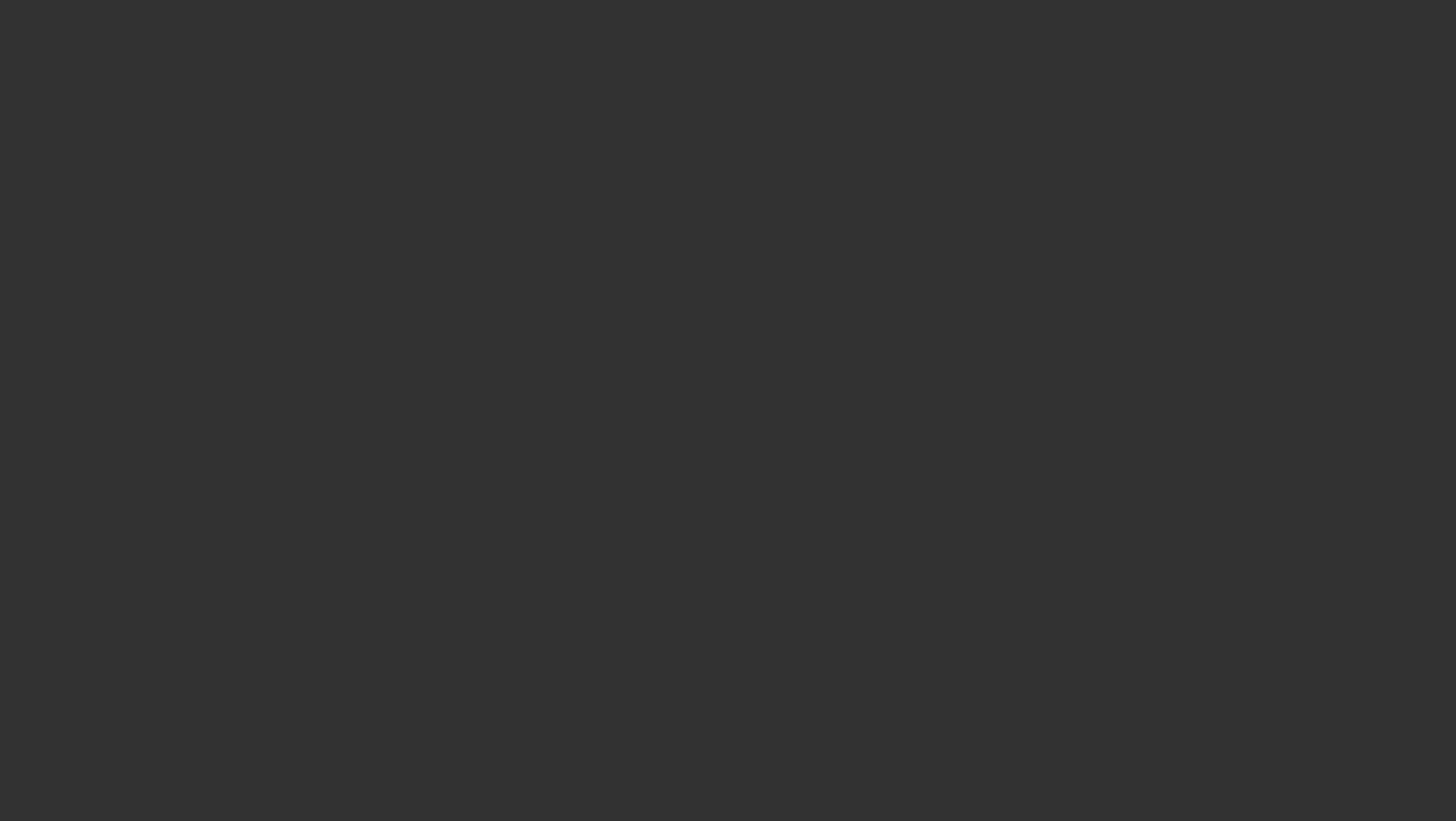
select select "3"
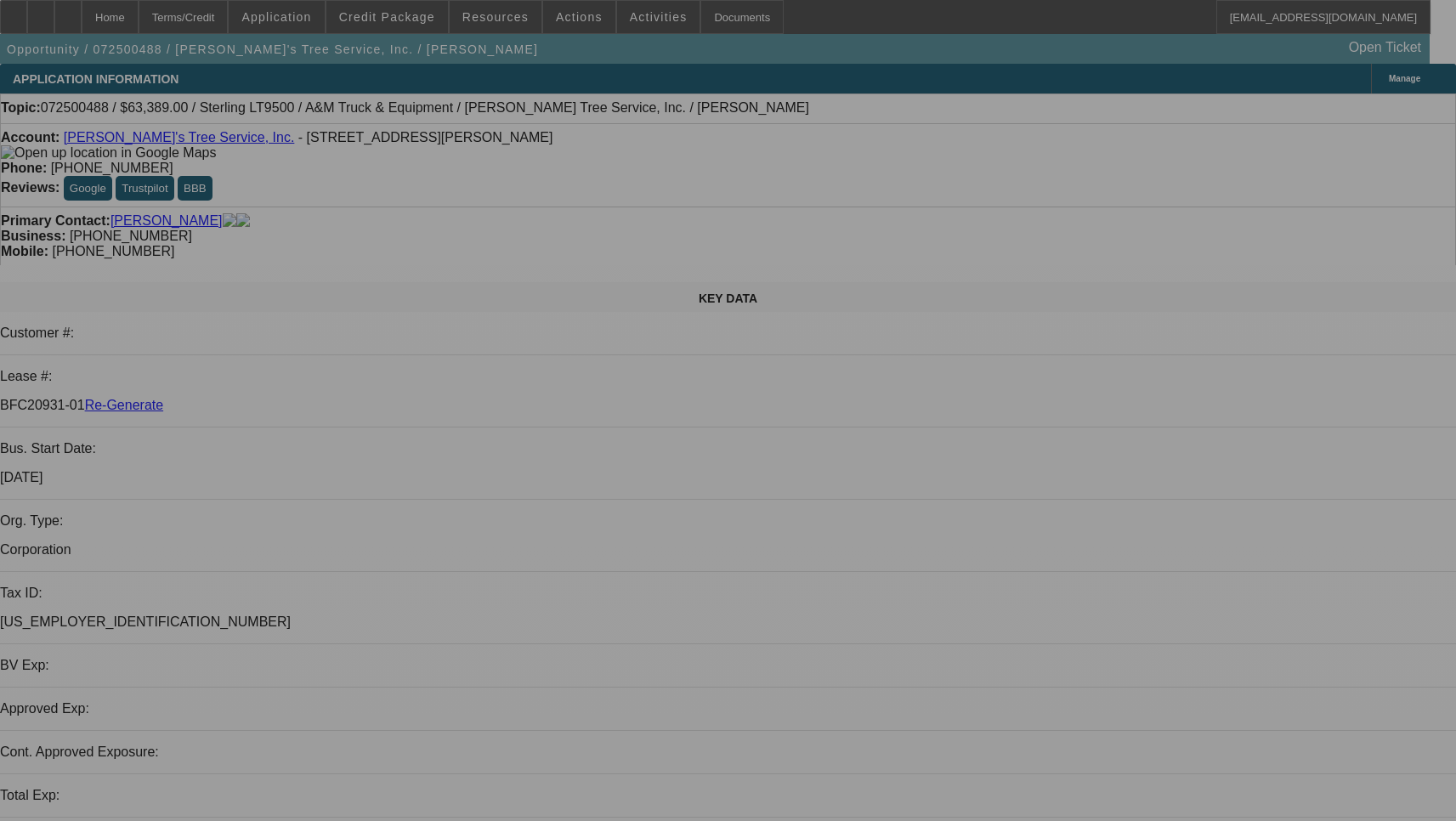
select select "0"
select select "2"
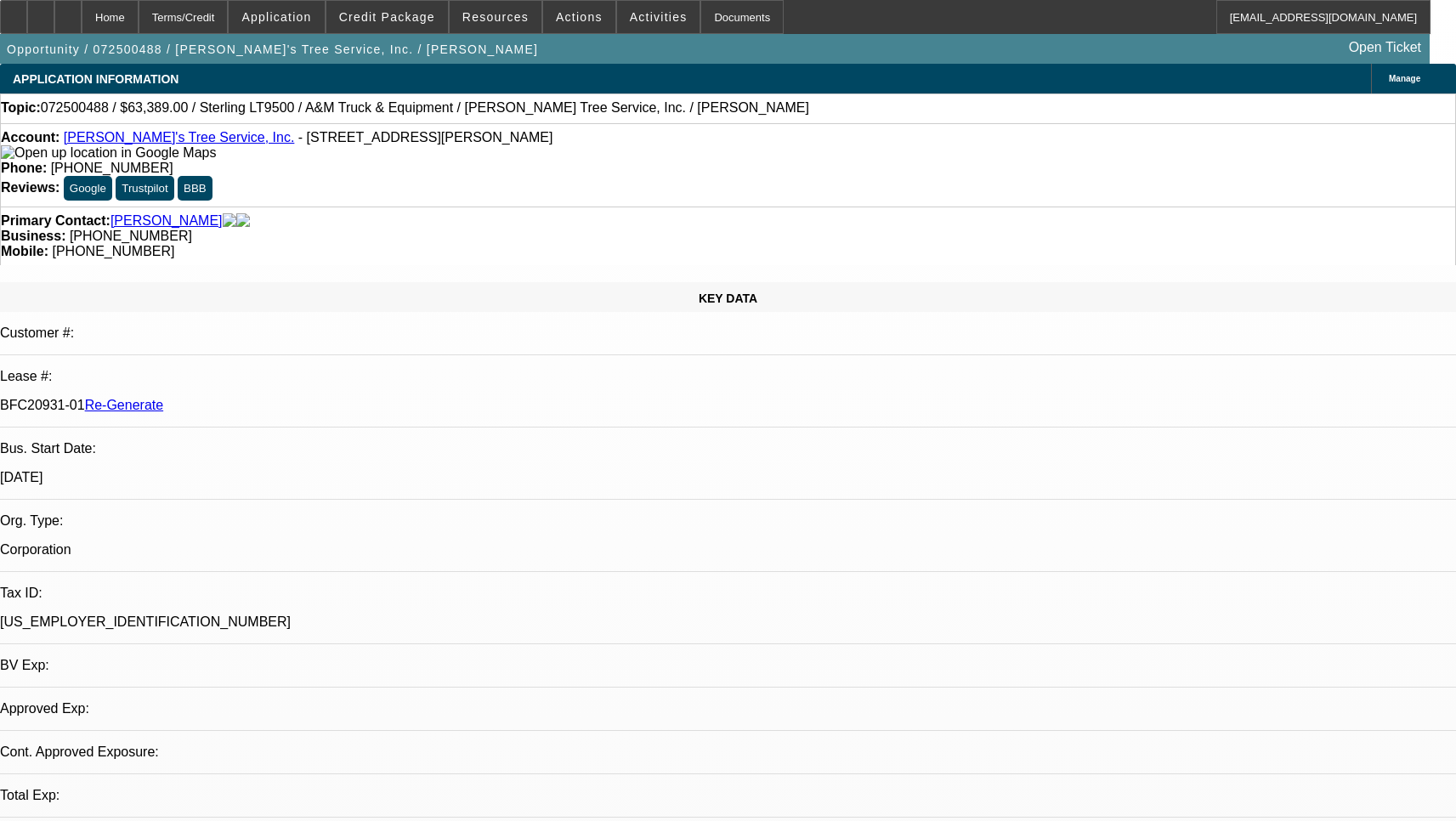
select select "0.1"
select select "4"
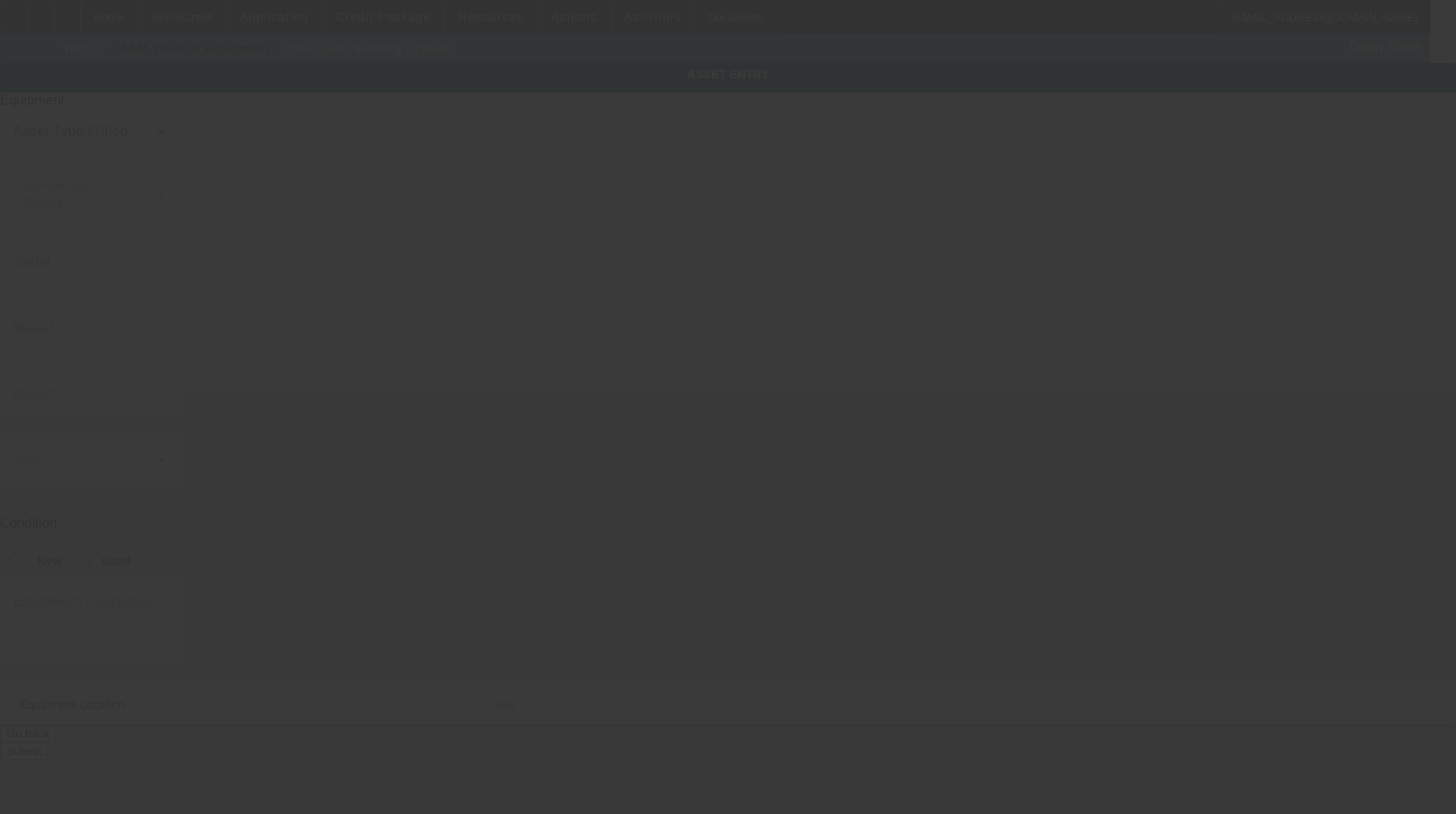
type input "[US_VEHICLE_IDENTIFICATION_NUMBER]"
type input "Sterling"
type input "LT9500"
radio input "true"
type textarea "with:"
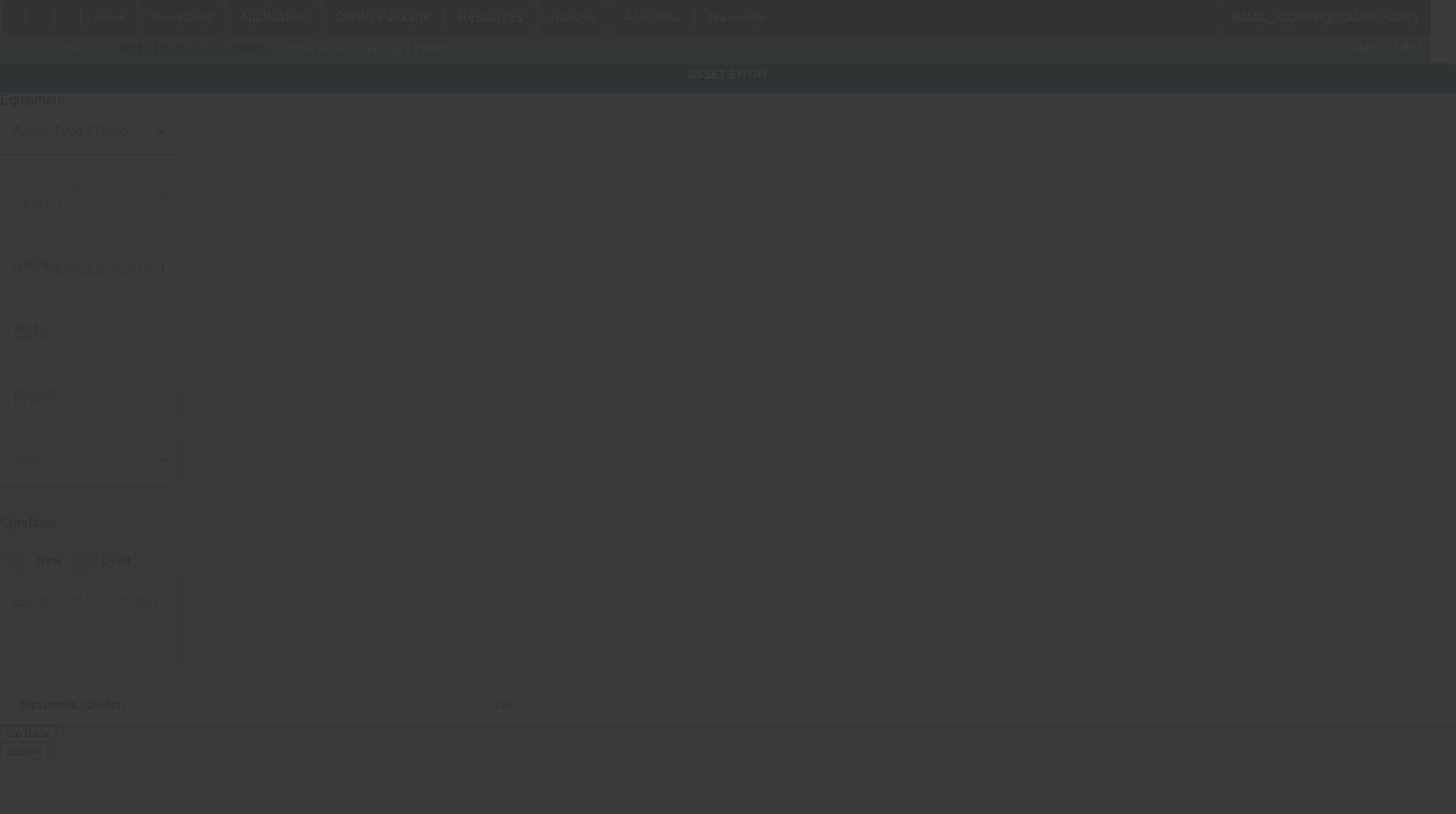
type input "[STREET_ADDRESS][PERSON_NAME]"
type input "Drasco"
type input "72530"
type input "Cleburne"
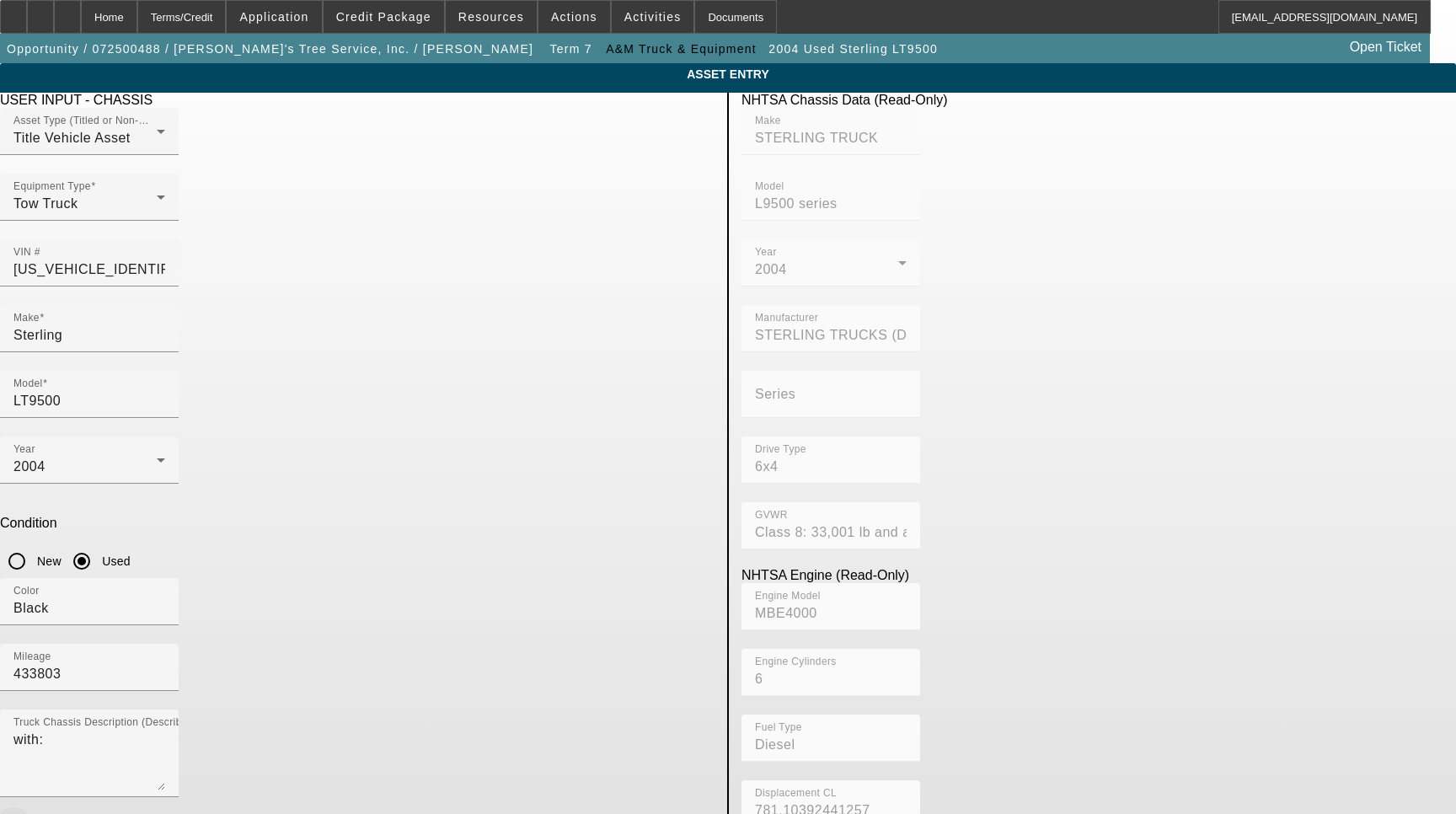
click at [21, 813] on icon "button" at bounding box center [13, 823] width 15 height 15
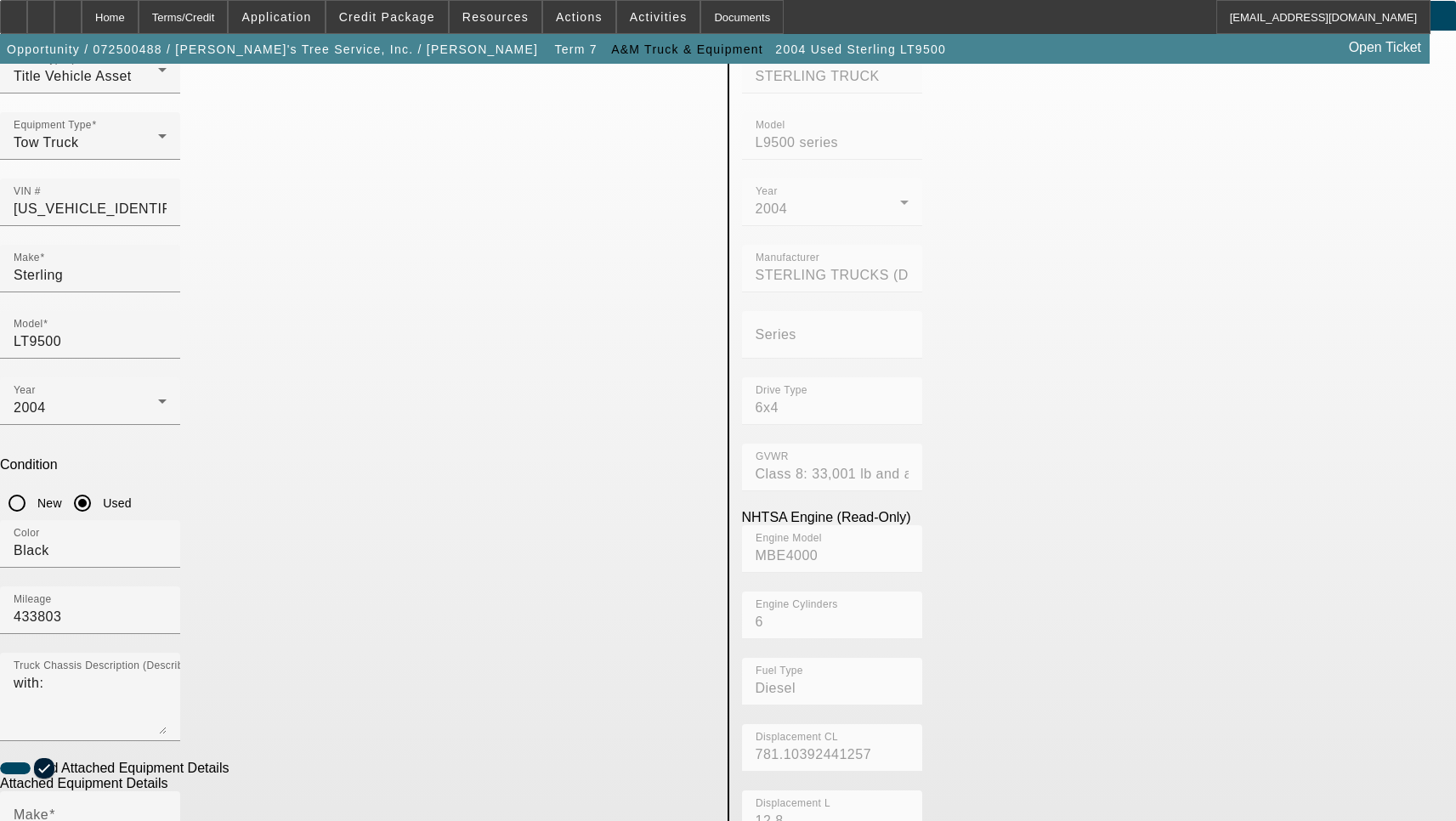
scroll to position [255, 0]
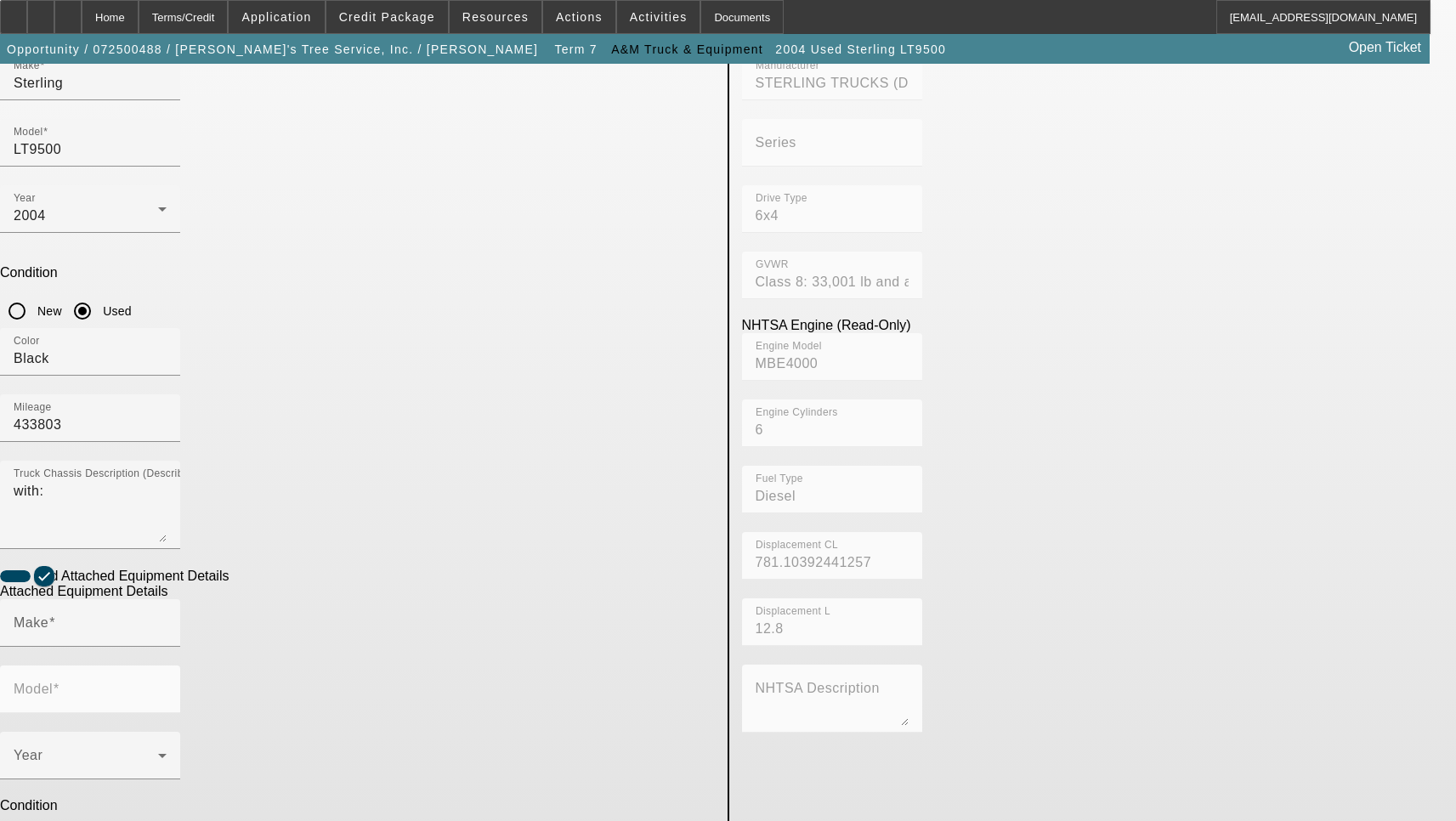
click at [99, 813] on input "Used" at bounding box center [82, 829] width 34 height 34
radio input "true"
checkbox input "true"
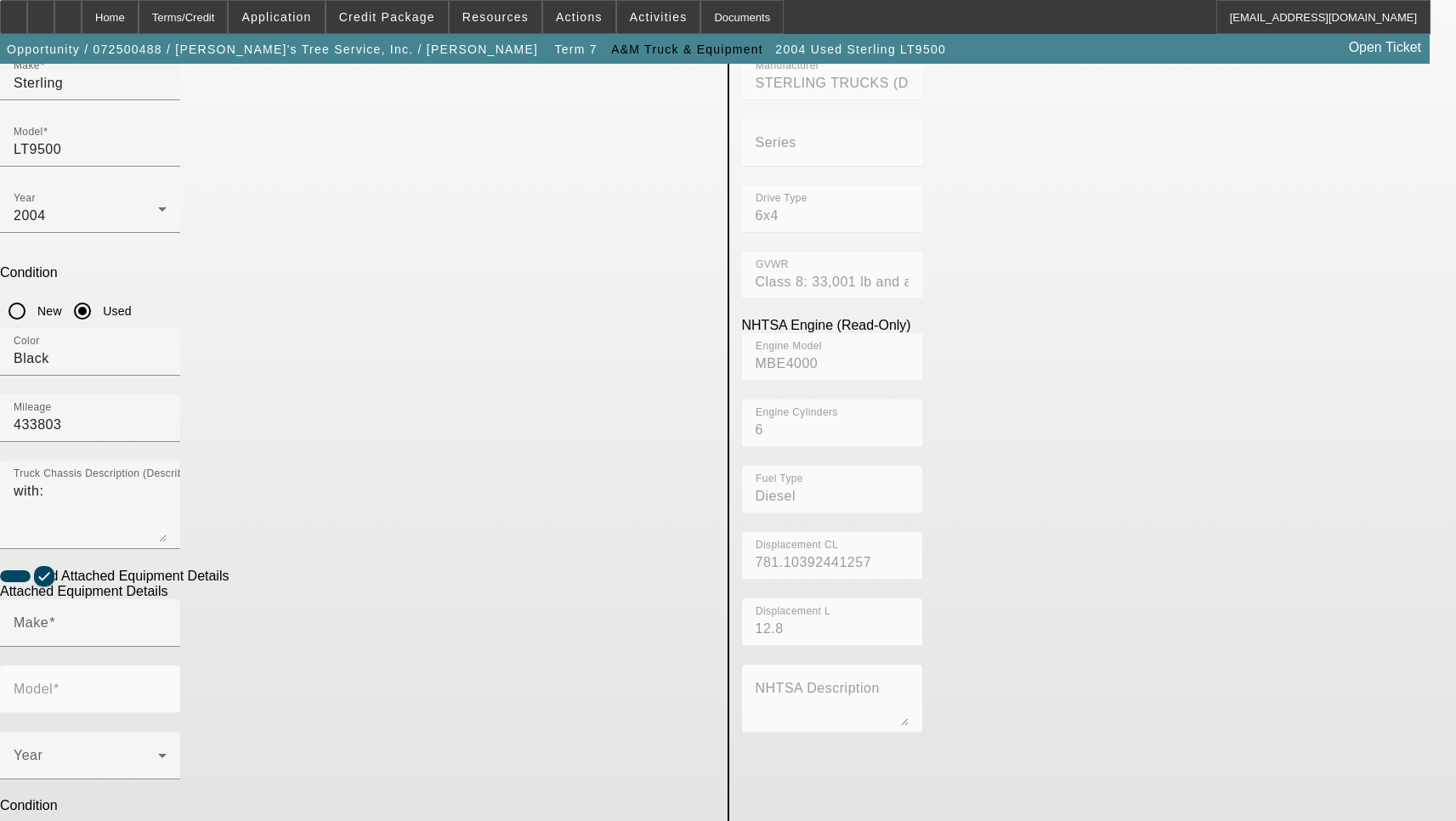
type textarea "Includes all options, attachments and accessories"
click at [166, 599] on div "Make" at bounding box center [90, 622] width 153 height 48
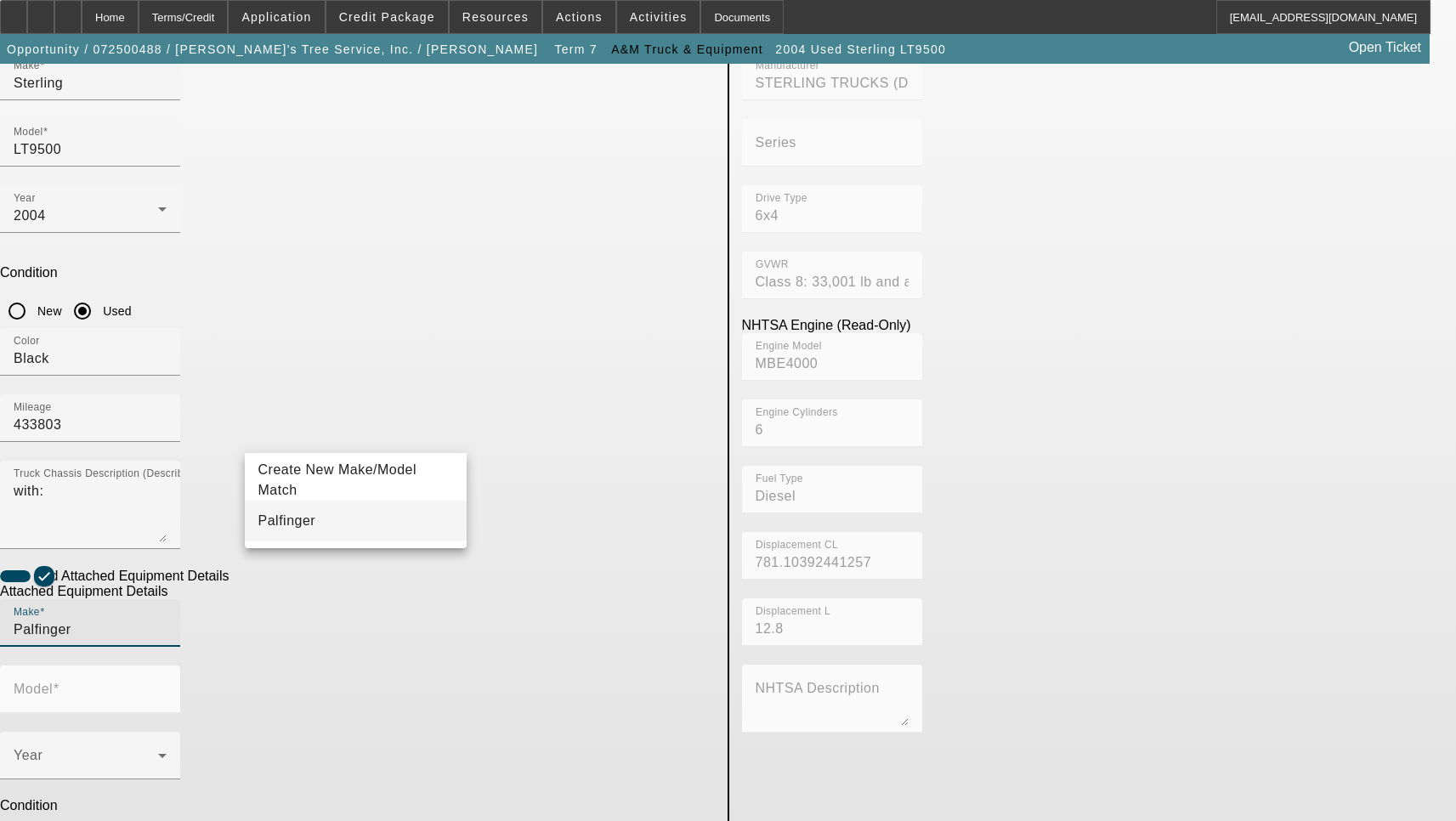
type input "Palfinger"
click at [360, 509] on mat-option "Palfinger" at bounding box center [356, 520] width 223 height 40
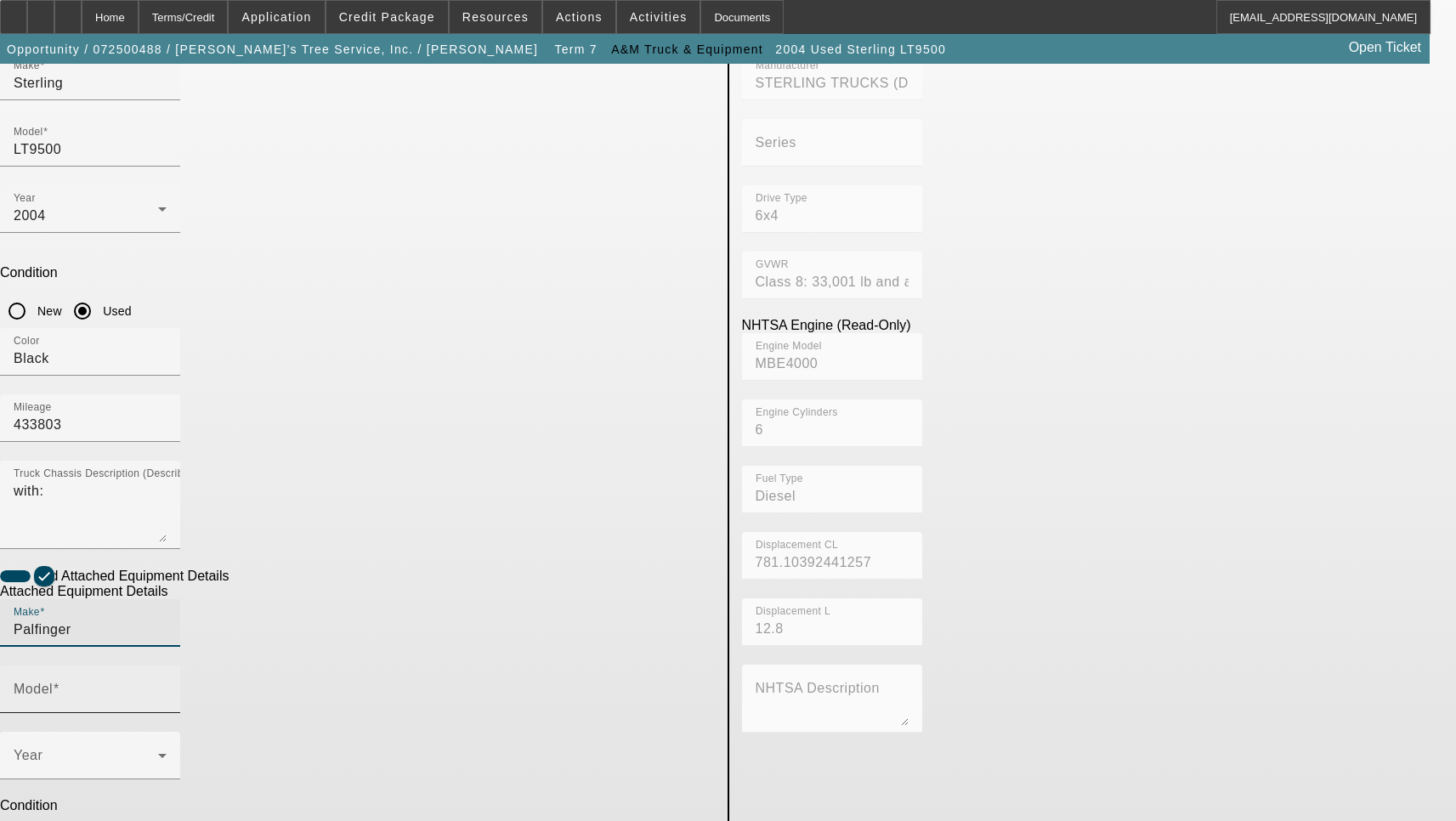
click at [166, 686] on input "Model" at bounding box center [90, 696] width 153 height 20
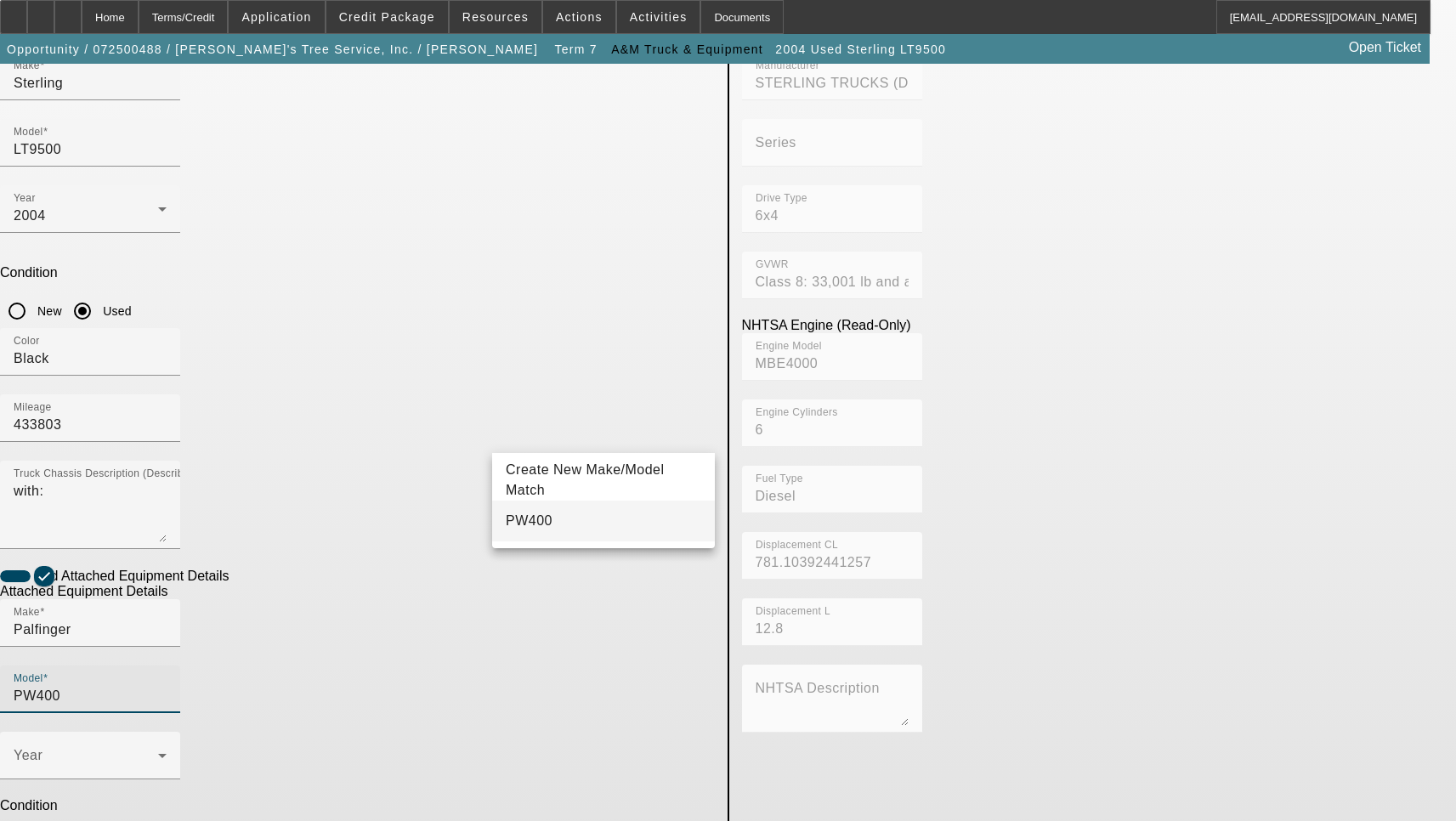
type input "PW400"
click at [567, 533] on mat-option "PW400" at bounding box center [603, 520] width 223 height 40
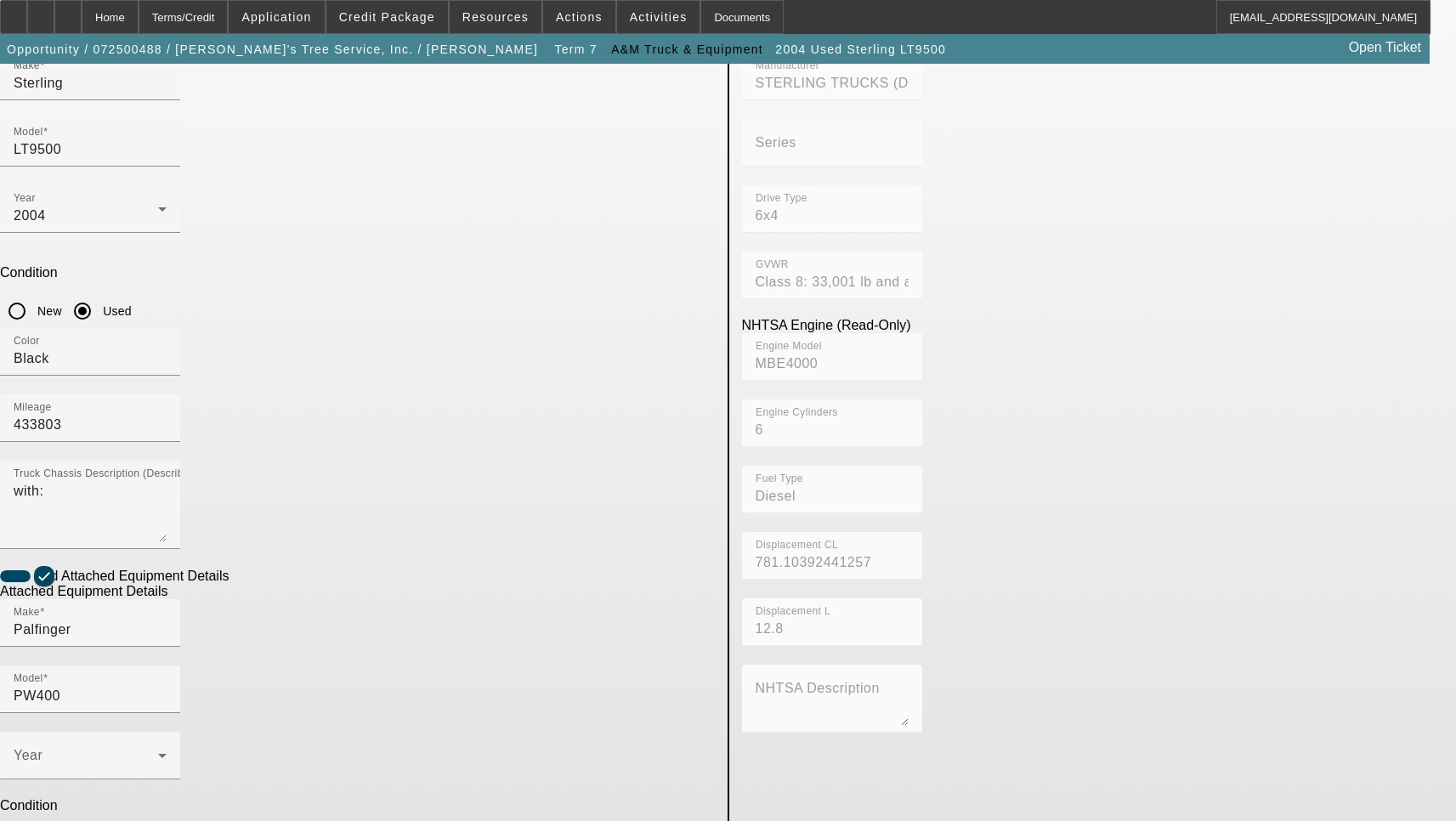
type textarea "Loader with Bypass Grapple Includes all options, attachments and accessories"
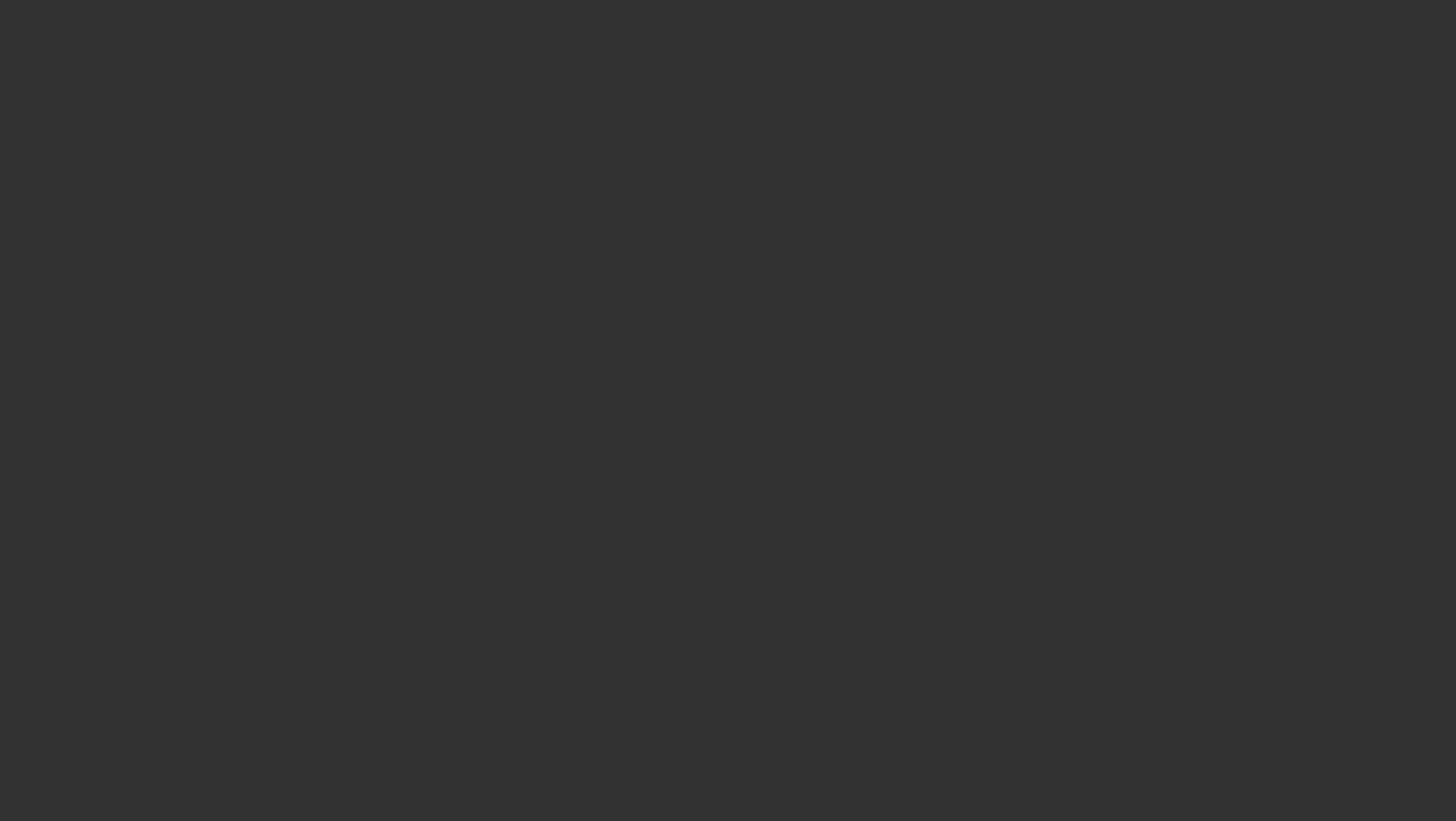
select select "3"
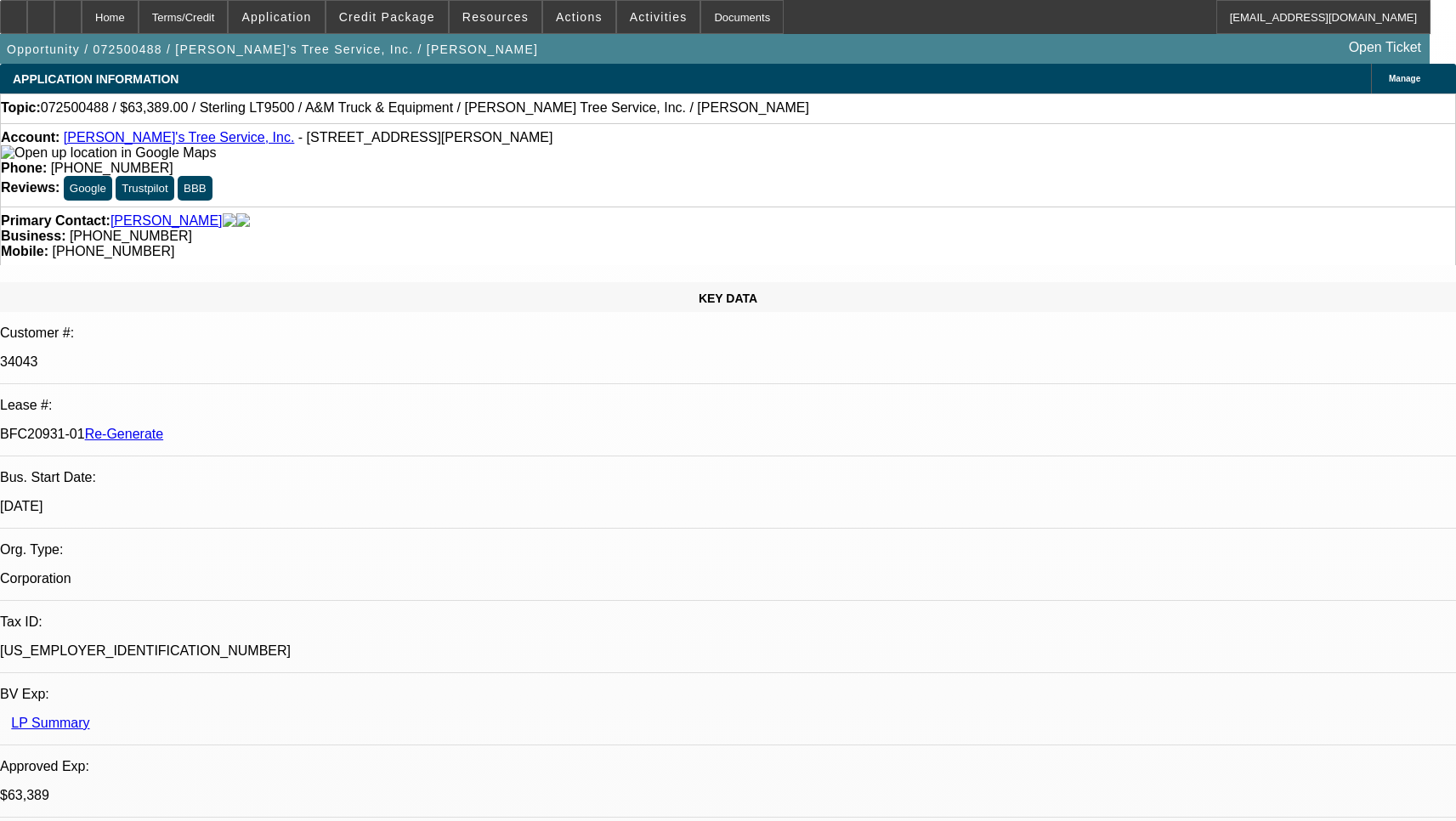
select select "0"
select select "2"
select select "0.1"
select select "4"
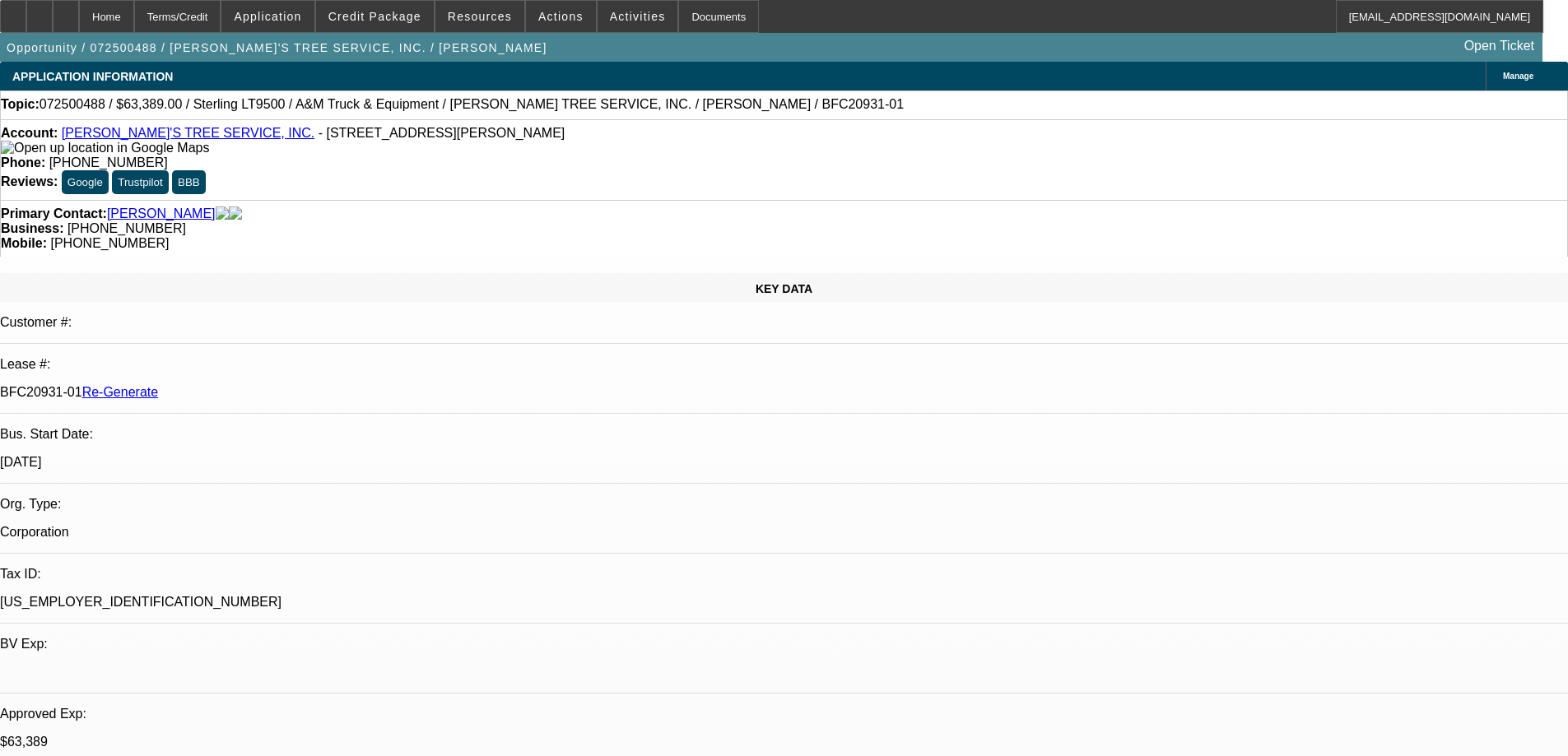
select select "3"
select select "0"
select select "2"
select select "0.1"
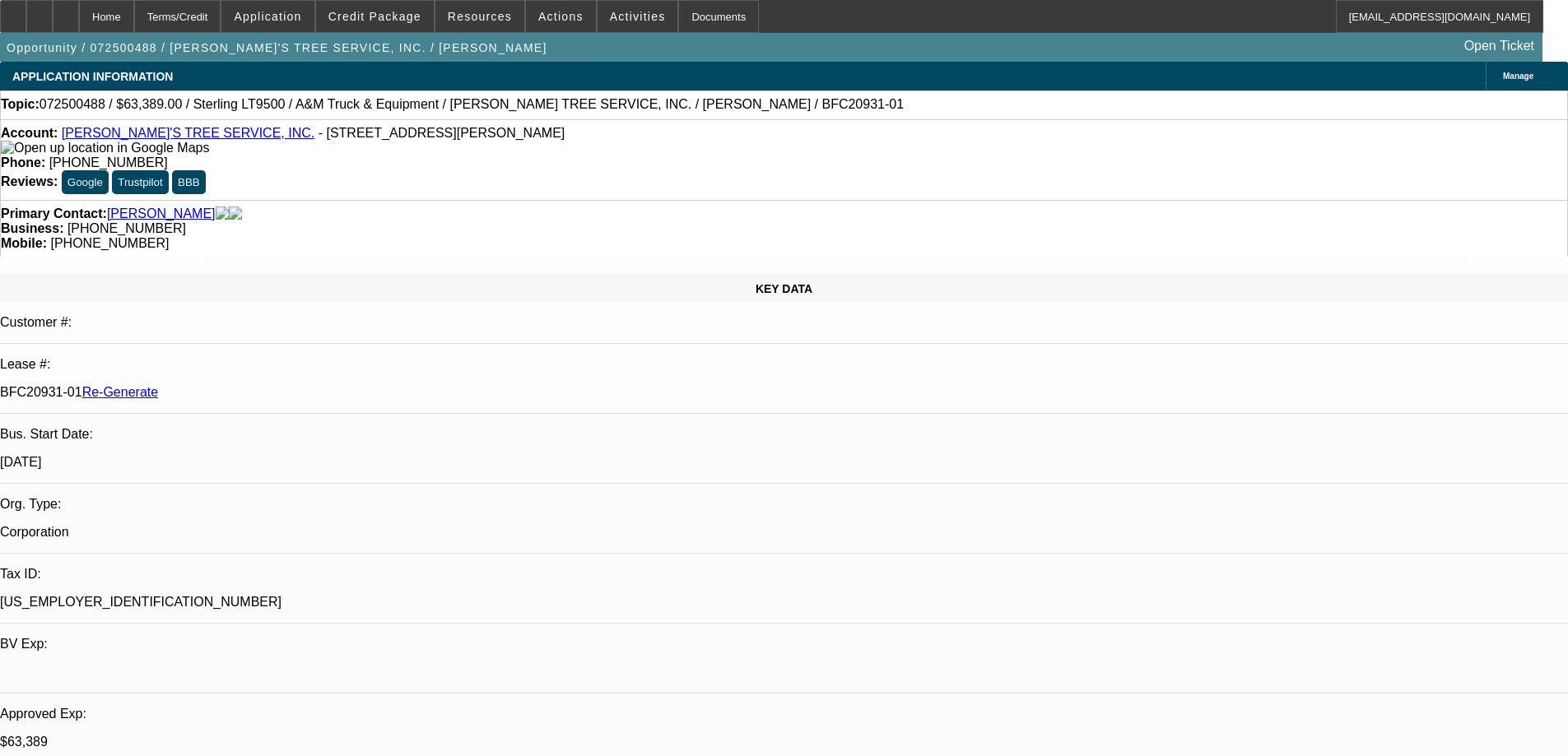
select select "4"
click at [636, 20] on span at bounding box center [638, 16] width 81 height 39
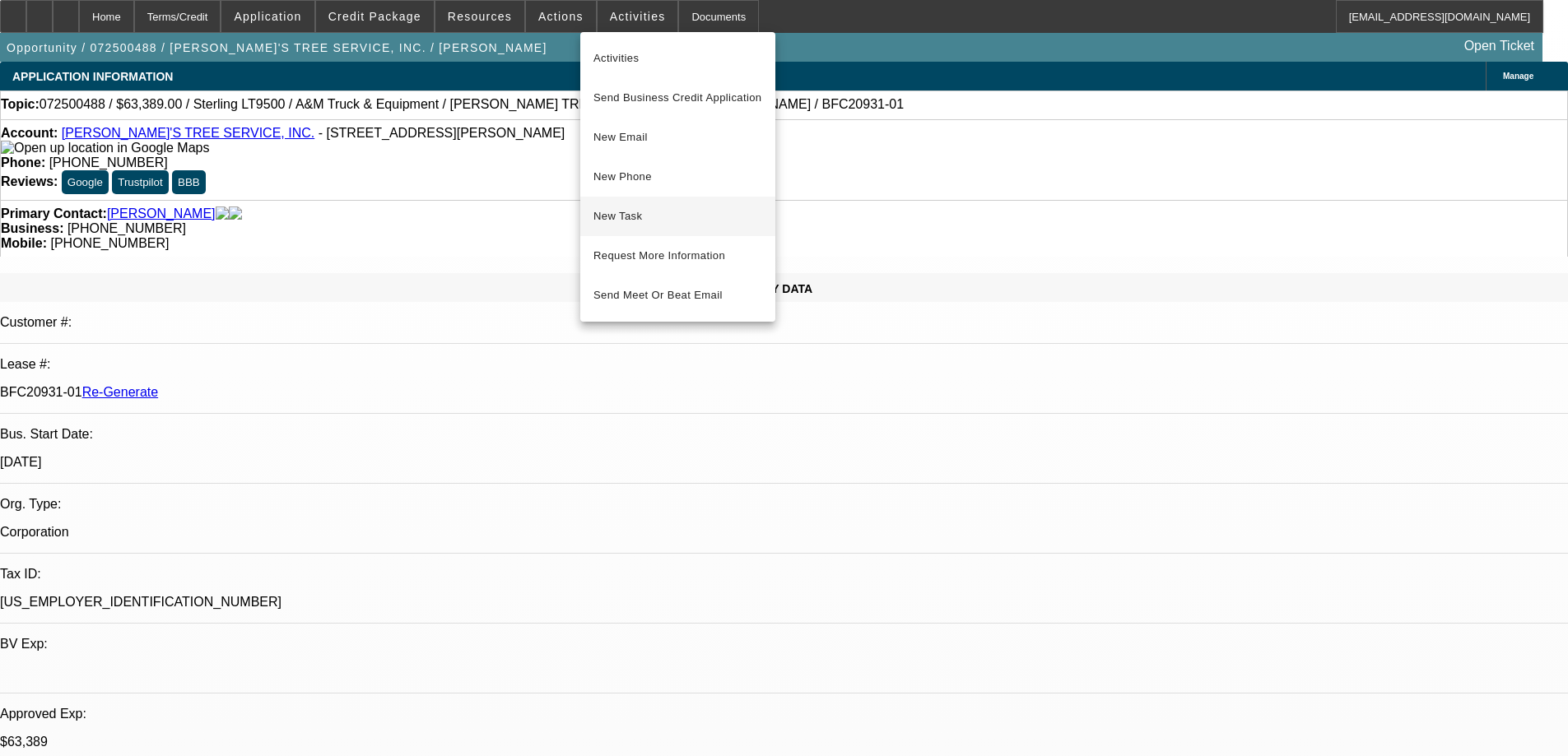
click at [626, 207] on span "New Task" at bounding box center [677, 216] width 168 height 20
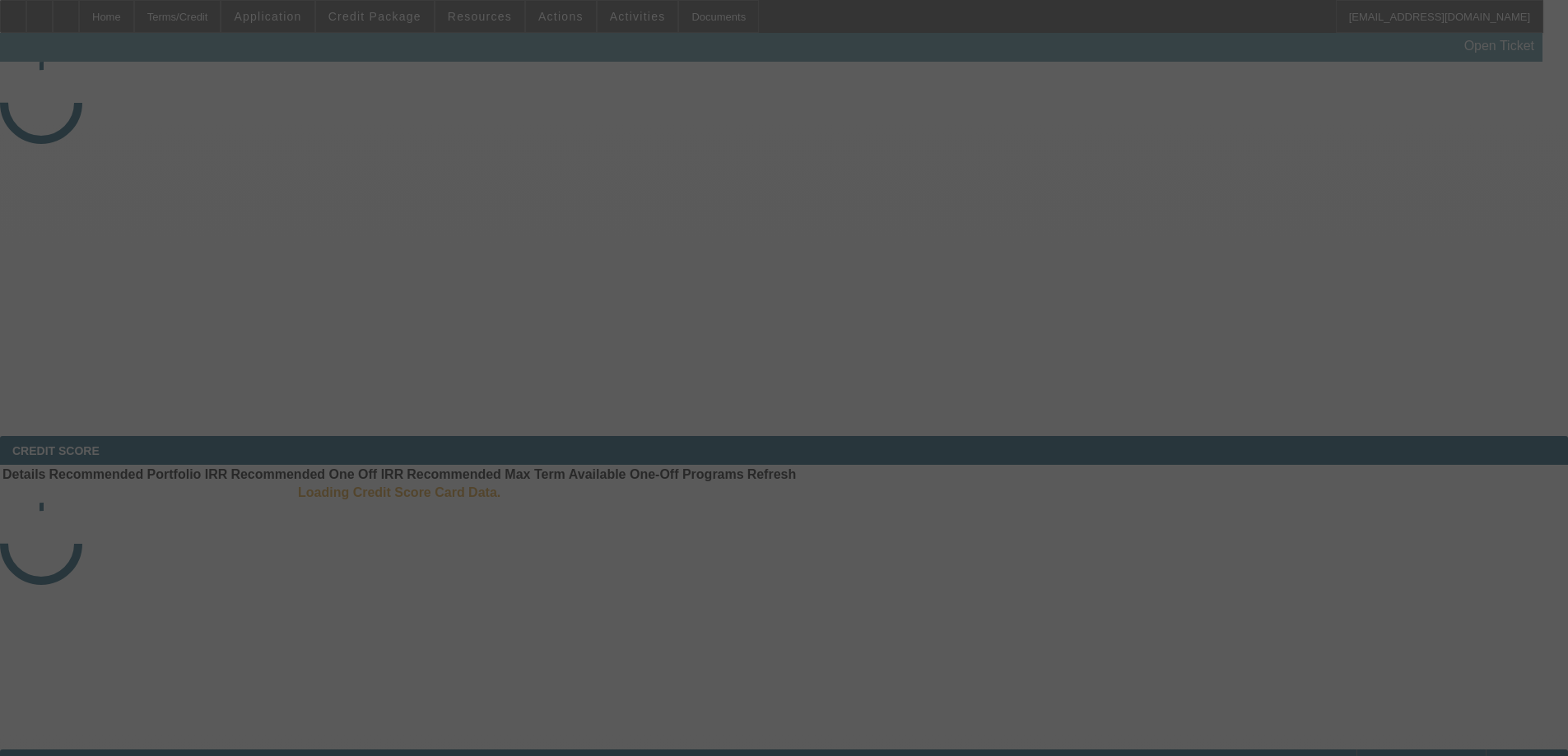
select select "4"
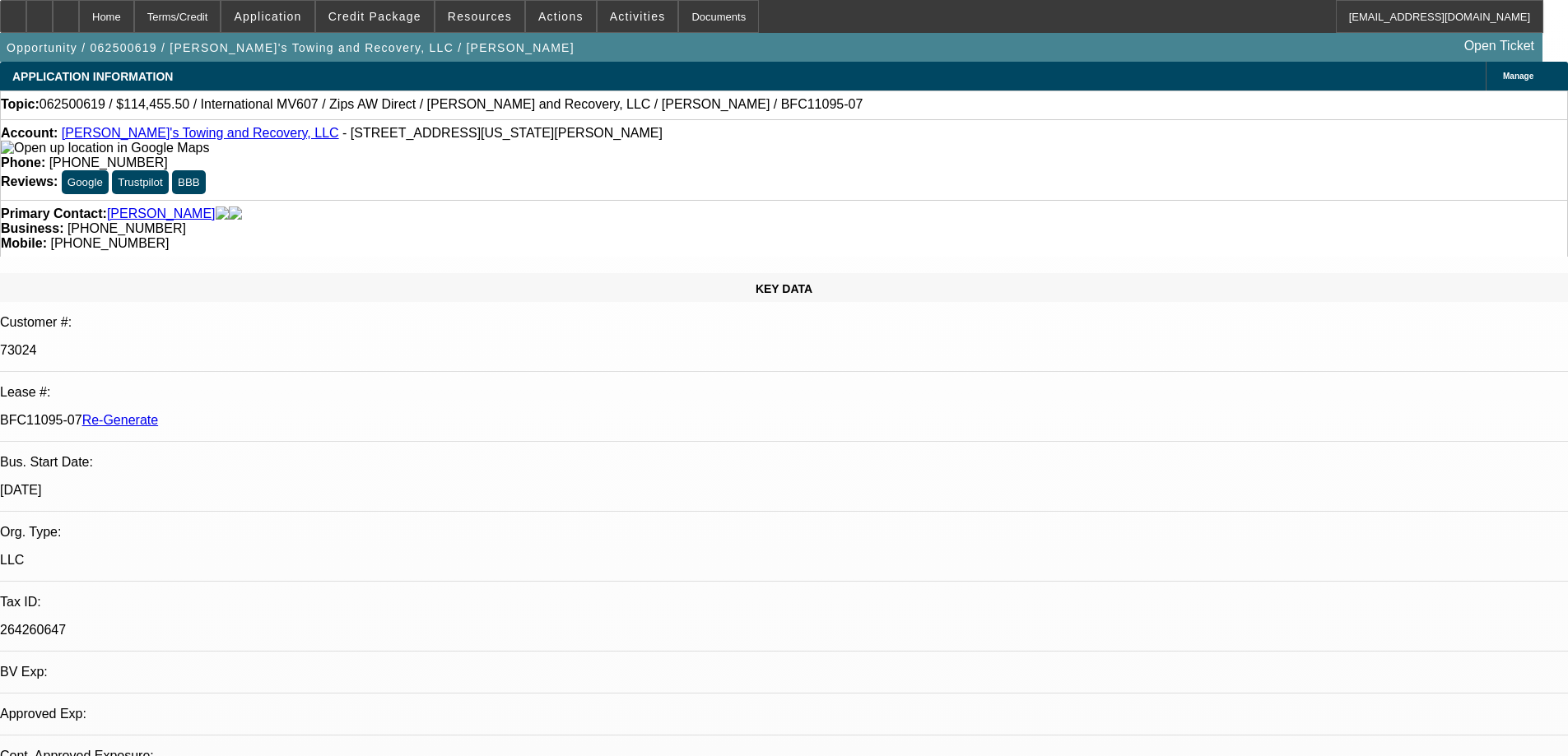
select select "0"
select select "2"
select select "0"
select select "6"
